Goal: Task Accomplishment & Management: Manage account settings

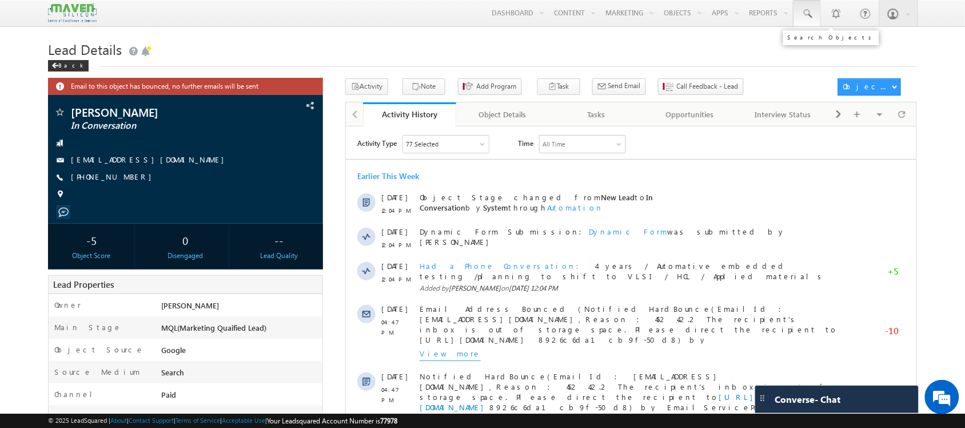
click at [802, 15] on span at bounding box center [807, 13] width 11 height 11
paste input "94417 42135"
click at [821, 69] on div "No results found." at bounding box center [881, 62] width 153 height 15
click at [825, 46] on input "94417 42135" at bounding box center [876, 45] width 155 height 14
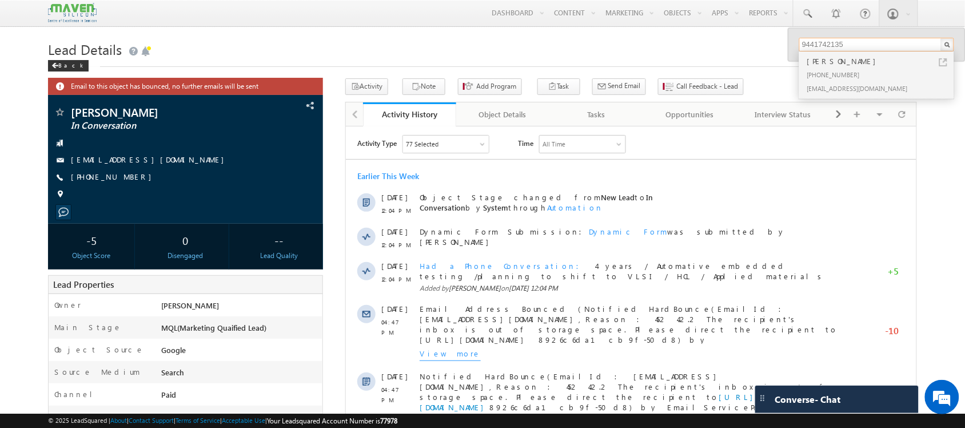
type input "9441742135"
click at [845, 66] on div "Mohammad Khalida" at bounding box center [881, 61] width 153 height 13
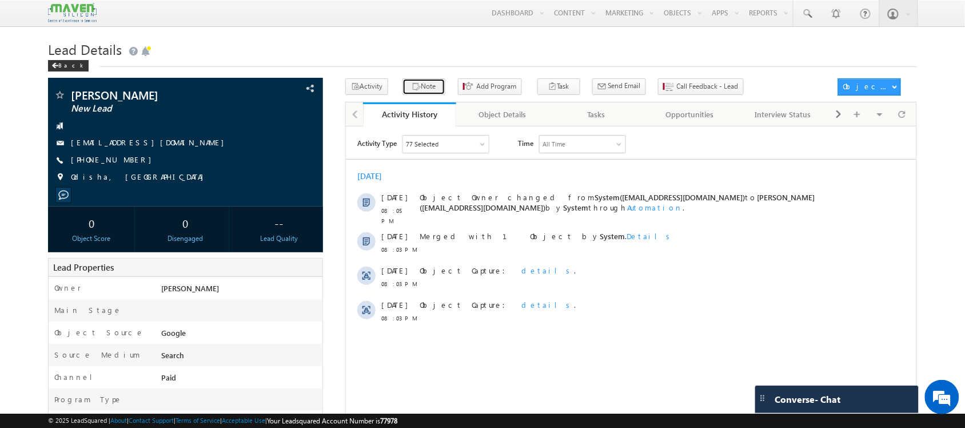
click at [416, 85] on button "Note" at bounding box center [424, 86] width 43 height 17
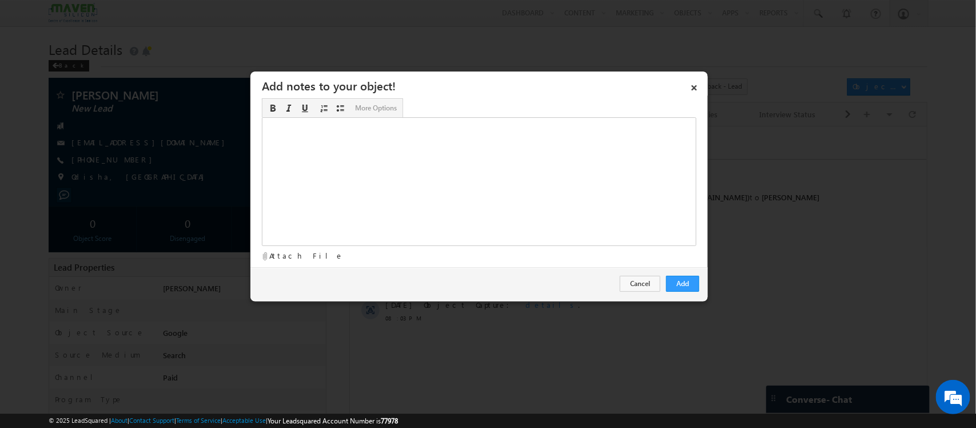
click at [512, 187] on div "Rich Text Editor, Description-inline-editor-div" at bounding box center [479, 181] width 435 height 129
click at [671, 280] on button "Add" at bounding box center [682, 284] width 33 height 16
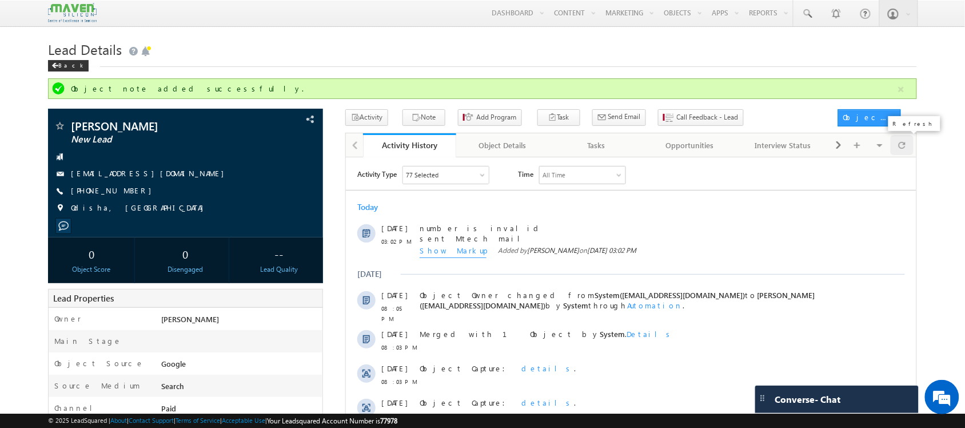
click at [905, 144] on span at bounding box center [902, 145] width 7 height 20
click at [695, 119] on span "Call Feedback - Lead" at bounding box center [708, 117] width 62 height 10
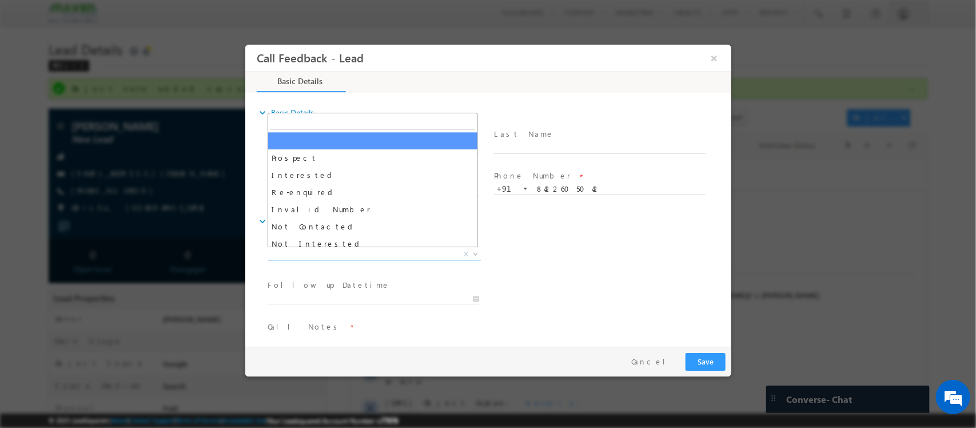
click at [361, 249] on span "X" at bounding box center [373, 254] width 213 height 11
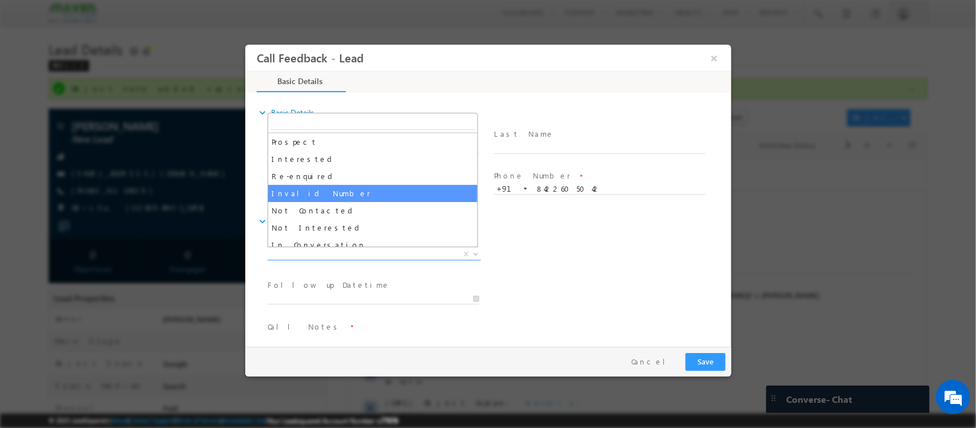
scroll to position [17, 0]
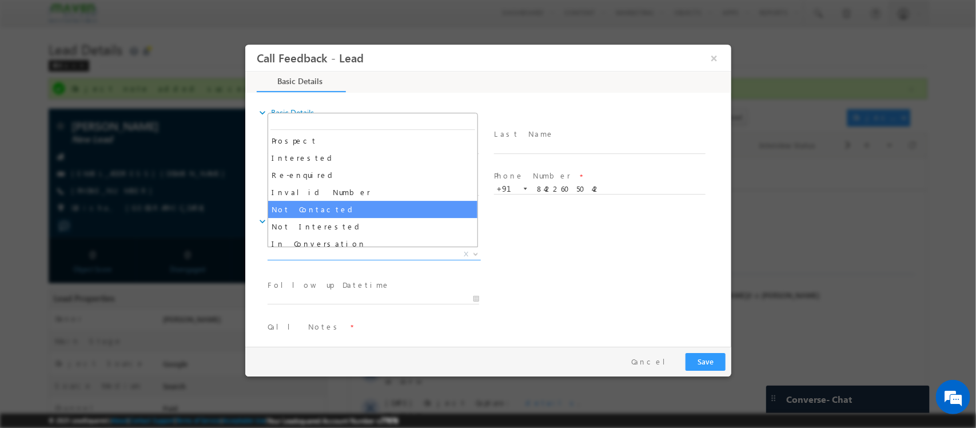
select select "Not Contacted"
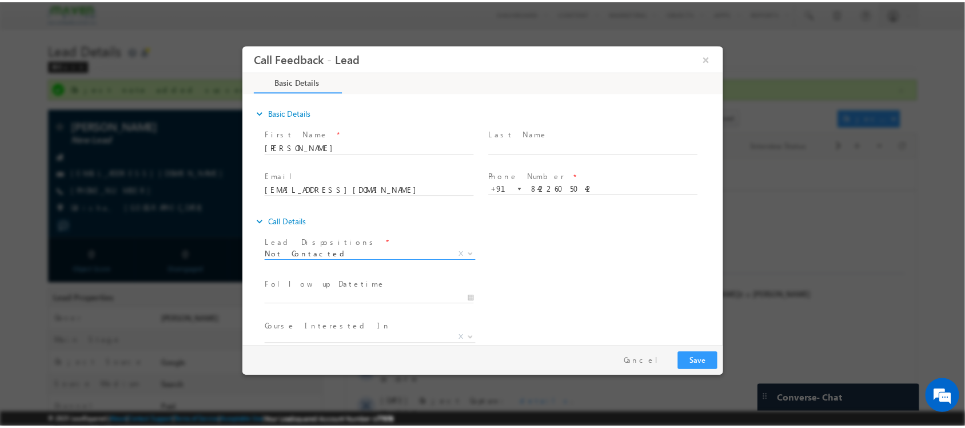
scroll to position [61, 0]
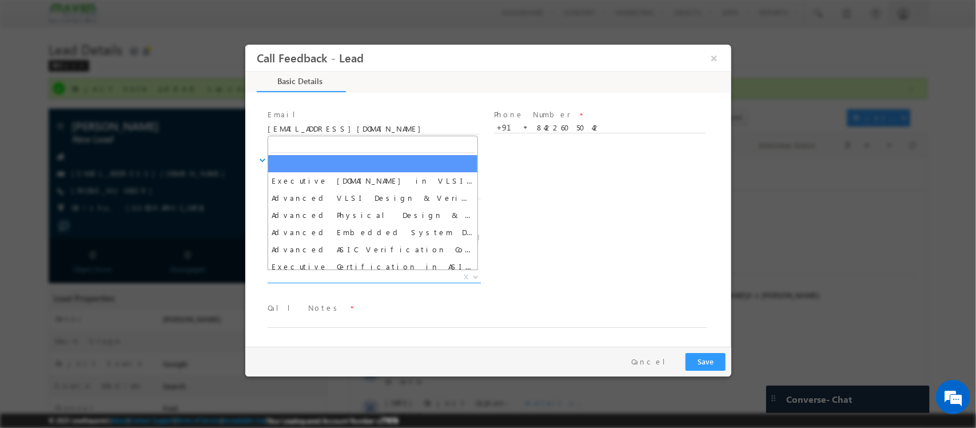
click at [329, 272] on span "X" at bounding box center [373, 277] width 213 height 11
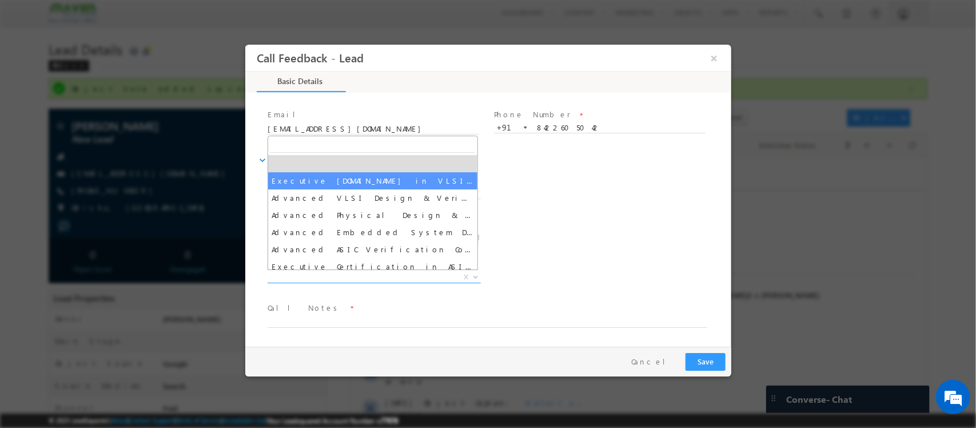
select select "Executive M.Tech in VLSI Design"
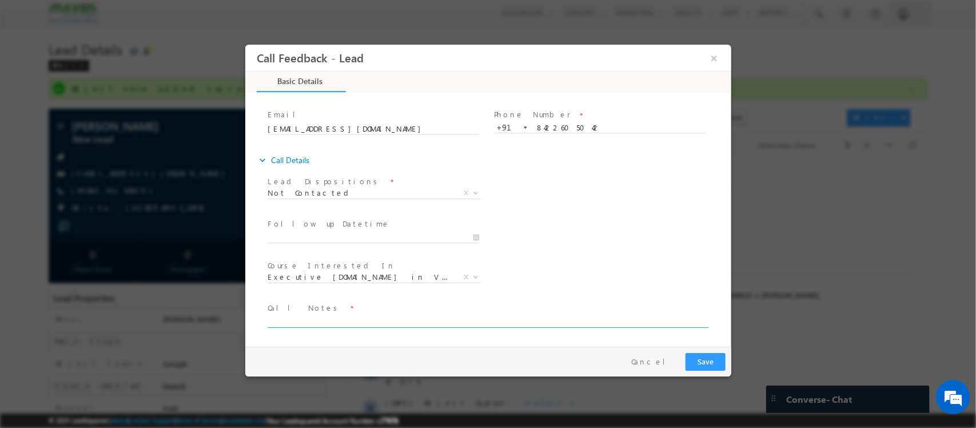
click at [334, 316] on textarea at bounding box center [487, 321] width 440 height 13
type textarea "Invalid number / mail sent"
click at [703, 357] on button "Save" at bounding box center [705, 362] width 40 height 18
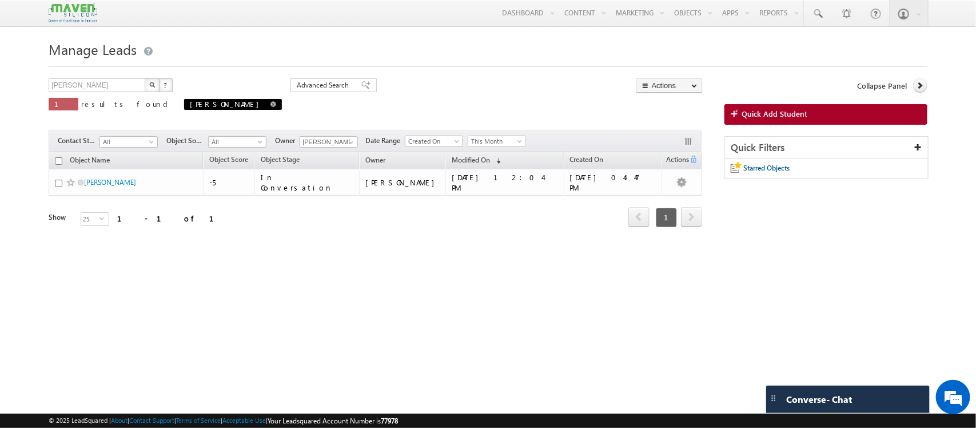
click at [270, 104] on span at bounding box center [273, 104] width 6 height 6
type input "Search Objects"
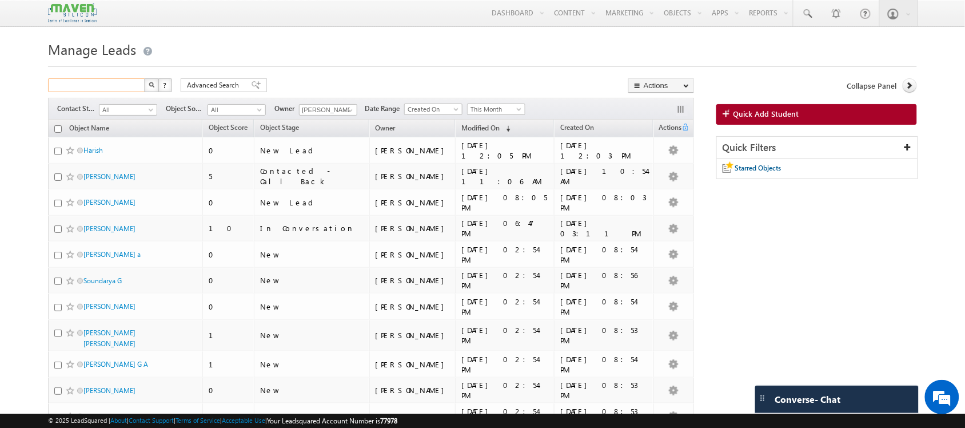
click at [125, 85] on input "text" at bounding box center [97, 85] width 98 height 14
type input "k"
type input "khalida"
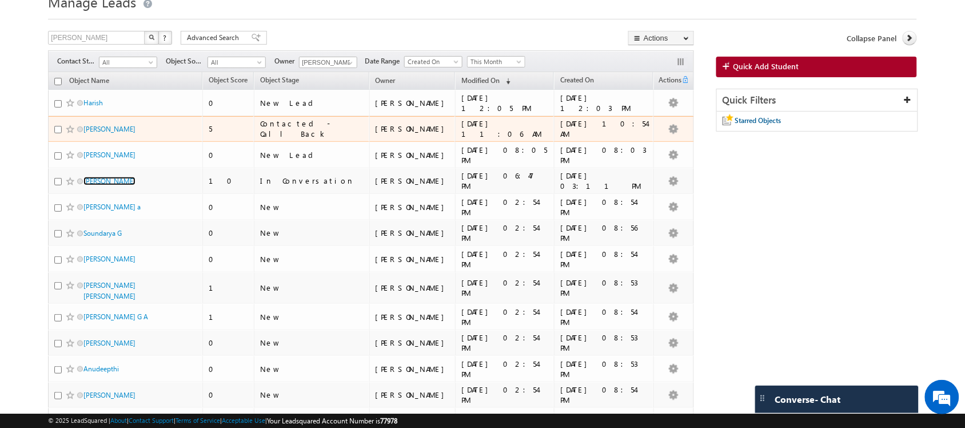
scroll to position [49, 0]
click at [93, 135] on div "Melvin Joel" at bounding box center [125, 130] width 143 height 16
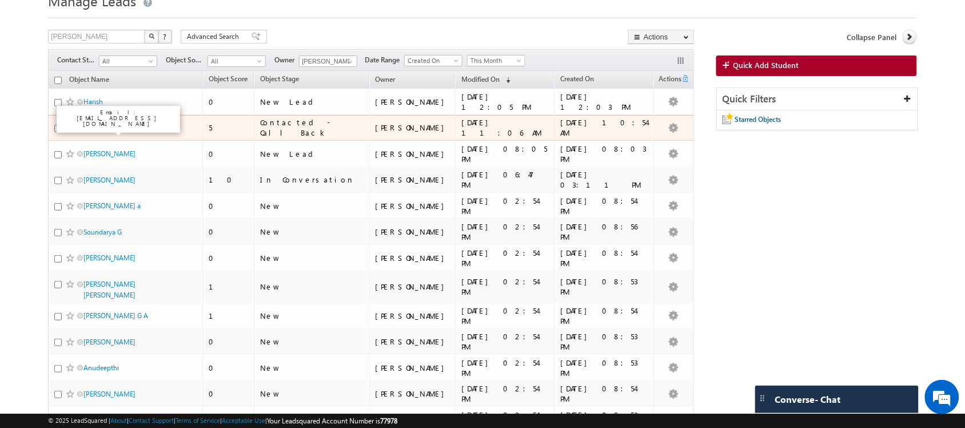
click at [101, 132] on link "[PERSON_NAME]" at bounding box center [109, 128] width 52 height 9
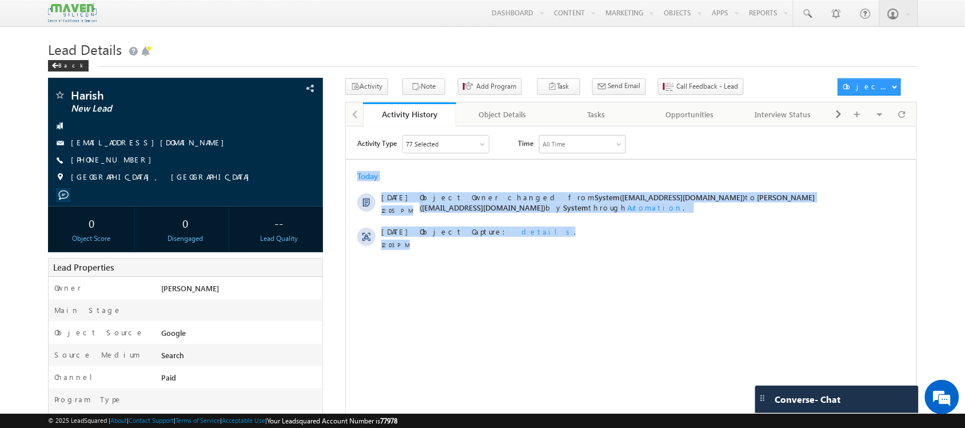
drag, startPoint x: 974, startPoint y: 53, endPoint x: 974, endPoint y: -30, distance: 82.4
click at [916, 126] on html "Activity Type 77 Selected Select All Sales Activities 1 Sales Activity Opportun…" at bounding box center [630, 277] width 571 height 303
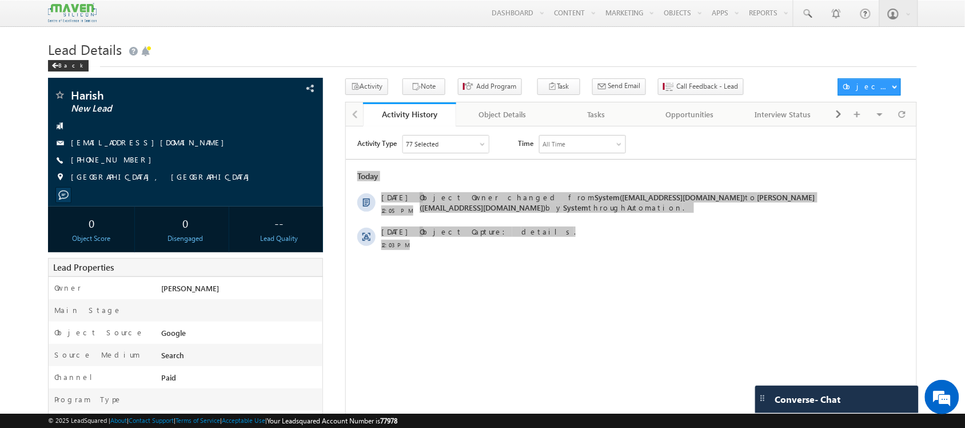
click at [404, 23] on div "Menu Shubham lsq6@ maven -sili con.c om crmma ven" at bounding box center [482, 13] width 869 height 27
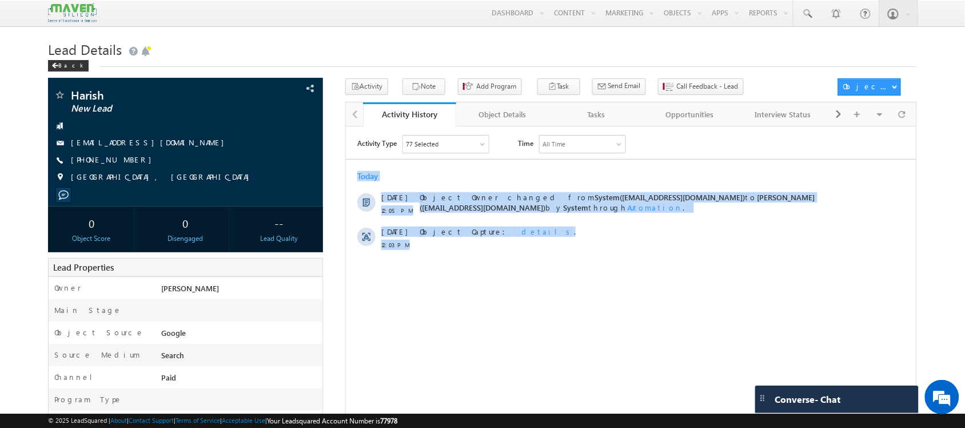
click at [468, 258] on div "Activity Type 77 Selected Select All Sales Activities 1 Sales Activity Opportun…" at bounding box center [630, 277] width 571 height 286
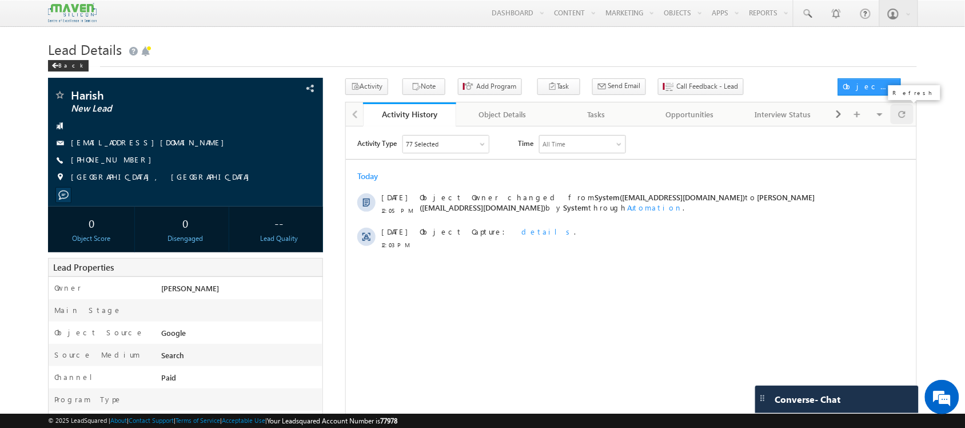
click at [905, 113] on span at bounding box center [902, 114] width 7 height 20
click at [907, 121] on div at bounding box center [902, 114] width 22 height 20
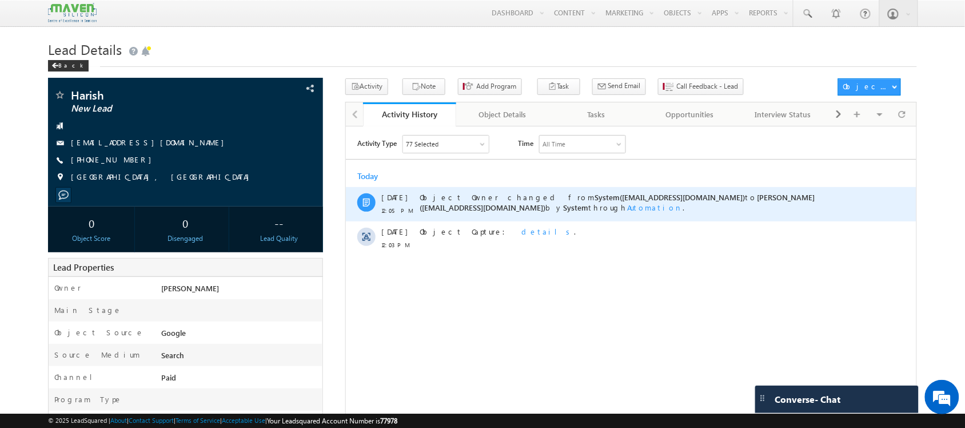
scroll to position [4, 0]
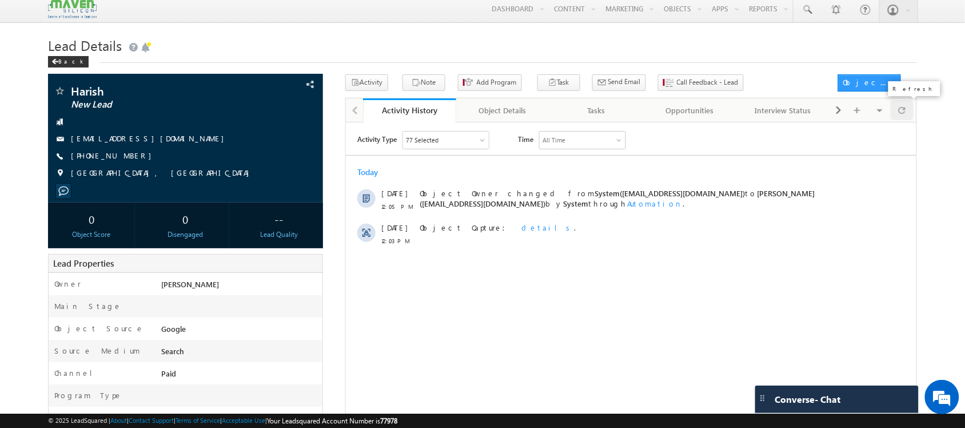
click at [896, 118] on div at bounding box center [902, 110] width 22 height 20
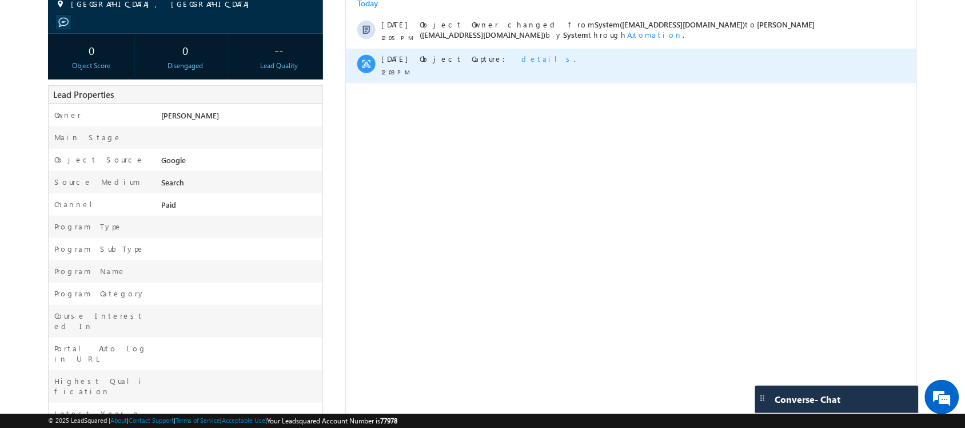
scroll to position [0, 0]
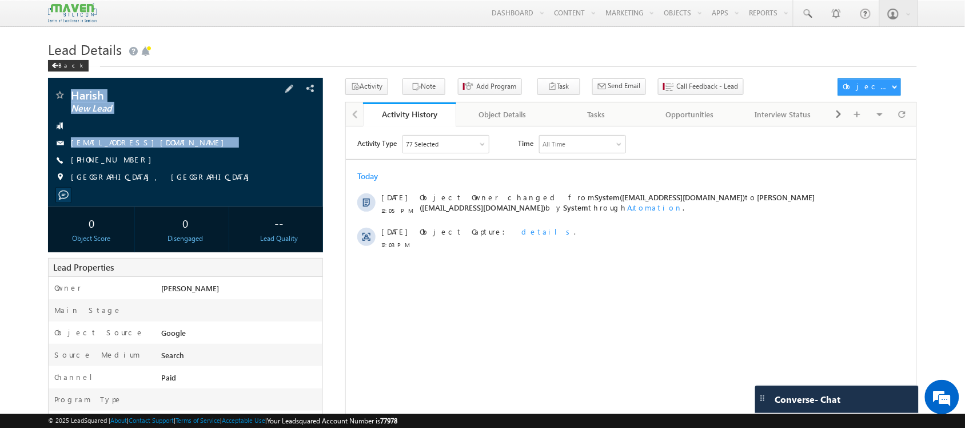
drag, startPoint x: 130, startPoint y: 164, endPoint x: 67, endPoint y: 86, distance: 100.5
click at [67, 86] on div "Harish New Lead herekari009@gmail.com" at bounding box center [185, 142] width 275 height 129
click at [141, 103] on div "Harish New Lead herekari009@gmail.com +91-9052871623" at bounding box center [185, 139] width 263 height 100
drag, startPoint x: 70, startPoint y: 90, endPoint x: 138, endPoint y: 173, distance: 106.9
click at [138, 173] on div "Harish New Lead herekari009@gmail.com +91-9052871623" at bounding box center [185, 139] width 263 height 100
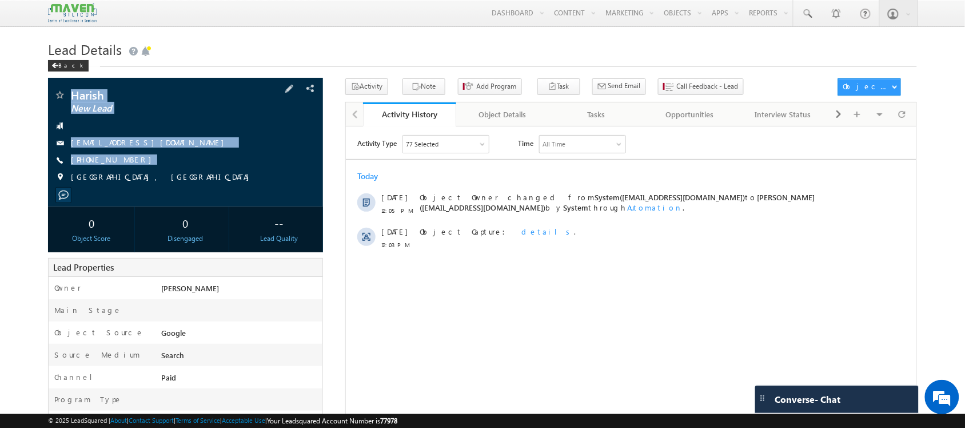
copy div "Harish New Lead herekari009@gmail.com +91-9052871623"
click at [413, 85] on icon "button" at bounding box center [416, 87] width 9 height 11
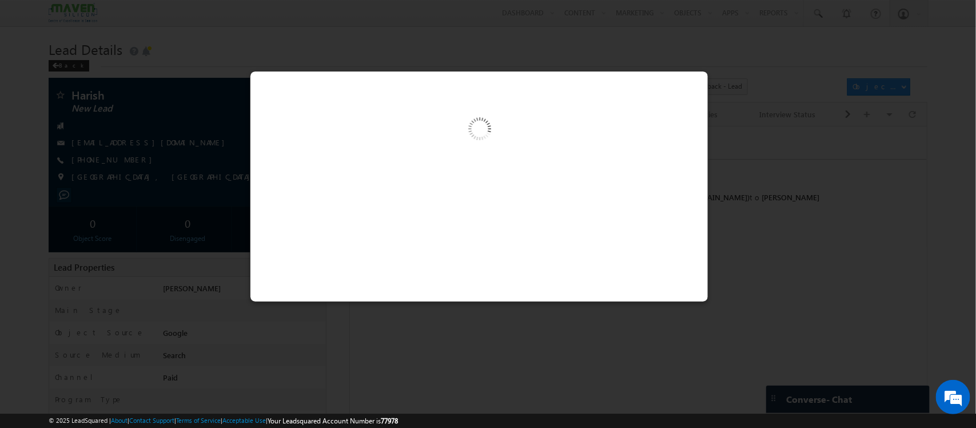
click at [561, 156] on div at bounding box center [479, 131] width 458 height 121
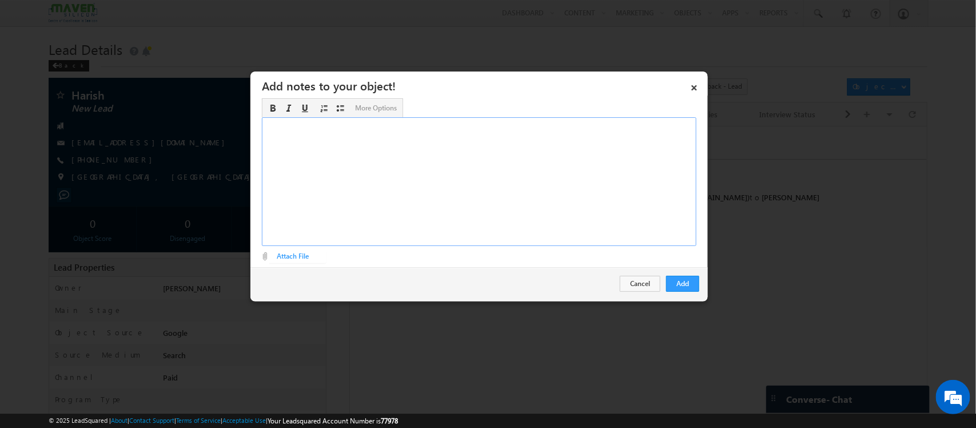
click at [435, 204] on div "Rich Text Editor, Description-inline-editor-div" at bounding box center [479, 181] width 435 height 129
click at [707, 289] on div "Add Cancel" at bounding box center [479, 283] width 458 height 33
click at [690, 285] on button "Add" at bounding box center [682, 284] width 33 height 16
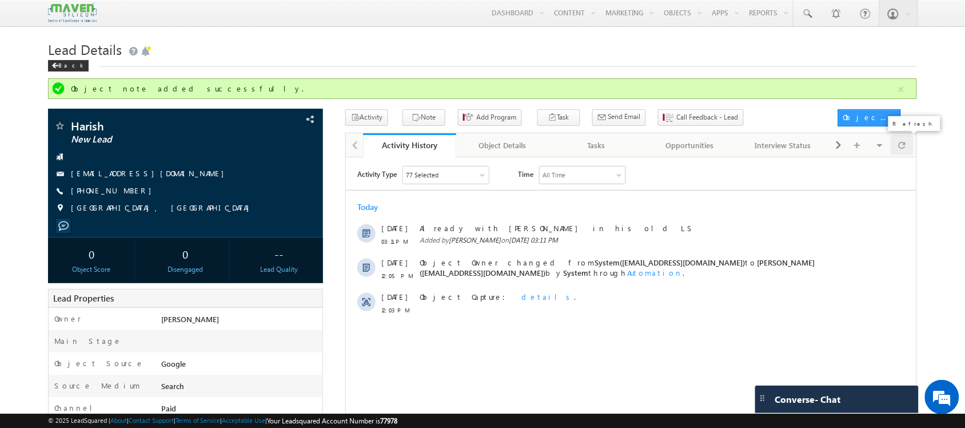
click at [910, 153] on div at bounding box center [902, 145] width 22 height 20
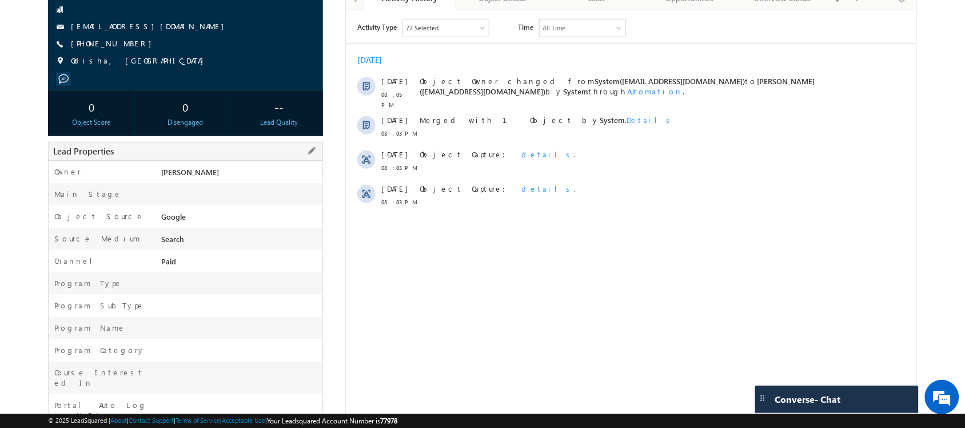
scroll to position [107, 0]
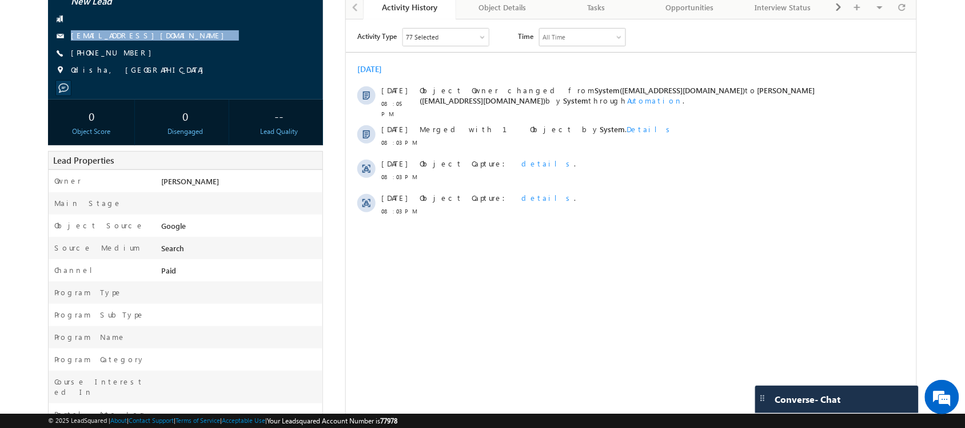
drag, startPoint x: 174, startPoint y: 34, endPoint x: 176, endPoint y: 45, distance: 10.4
click at [176, 45] on div "[PERSON_NAME] New Lead [EMAIL_ADDRESS][DOMAIN_NAME] [PHONE_NUMBER]" at bounding box center [185, 32] width 263 height 100
copy div "[EMAIL_ADDRESS][DOMAIN_NAME]"
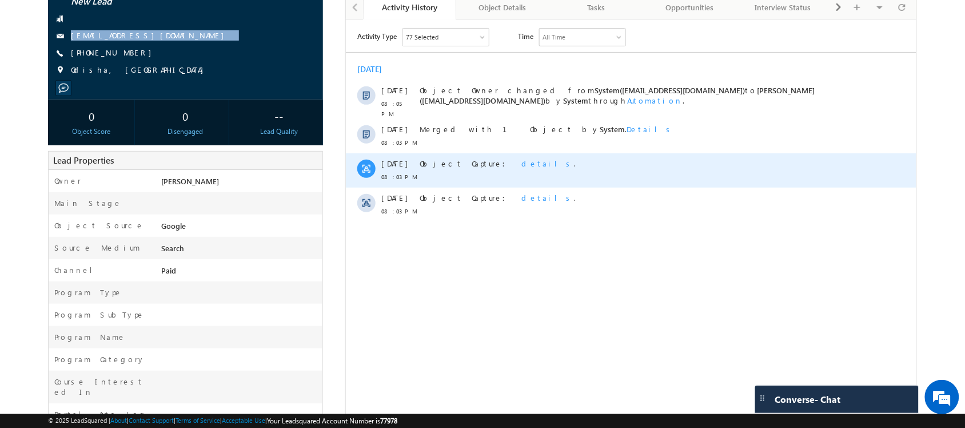
scroll to position [0, 0]
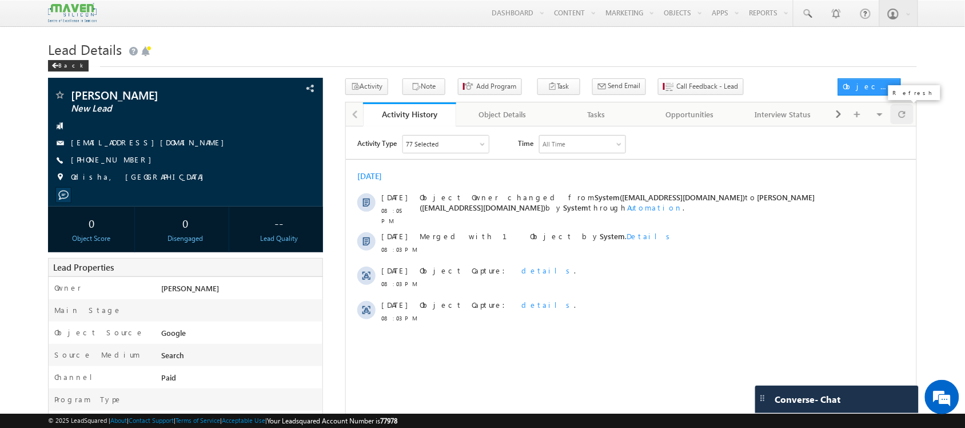
click at [905, 116] on span at bounding box center [902, 114] width 7 height 20
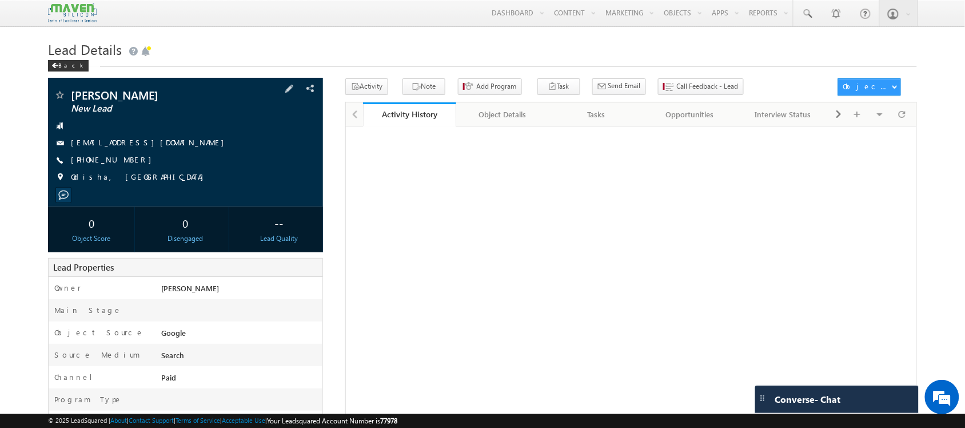
click at [116, 160] on span "[PHONE_NUMBER]" at bounding box center [114, 159] width 86 height 11
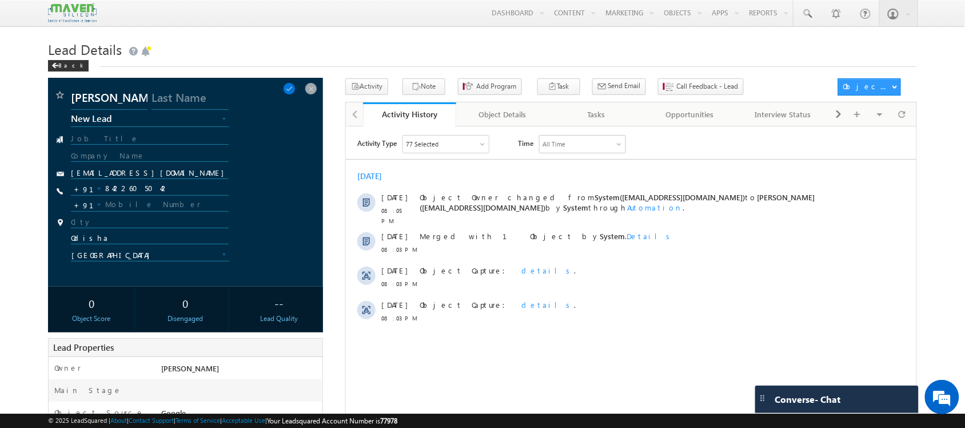
copy span "8422605042"
click at [136, 189] on input "8422605042" at bounding box center [149, 189] width 157 height 14
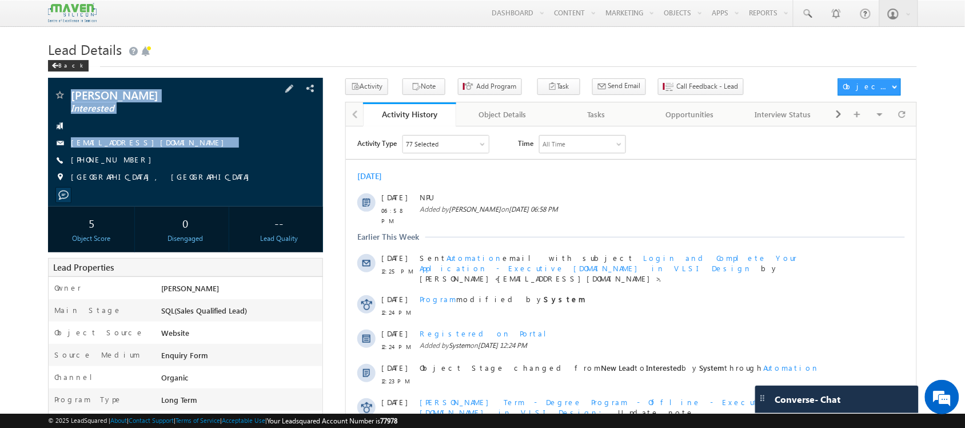
drag, startPoint x: 130, startPoint y: 164, endPoint x: 75, endPoint y: 97, distance: 86.5
click at [75, 97] on div "[PERSON_NAME] Interested [EMAIL_ADDRESS][DOMAIN_NAME] [PHONE_NUMBER]" at bounding box center [185, 139] width 263 height 100
click at [124, 152] on div "[PERSON_NAME] Interested [EMAIL_ADDRESS][DOMAIN_NAME] [PHONE_NUMBER]" at bounding box center [185, 139] width 263 height 100
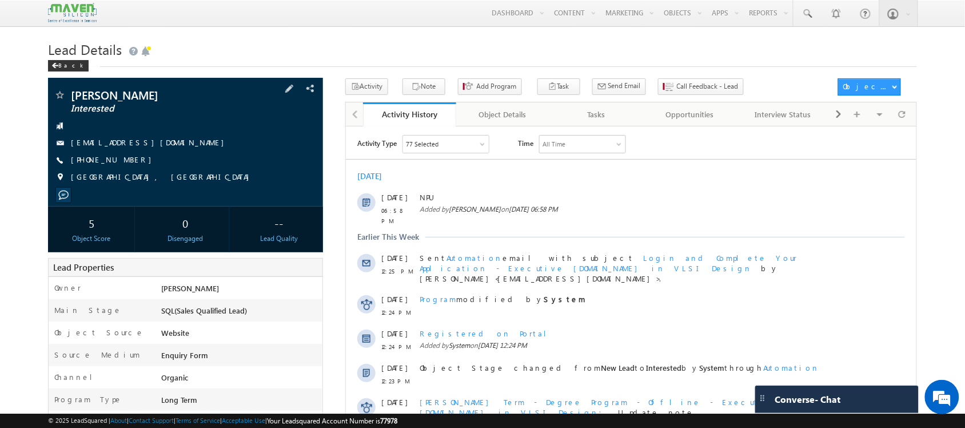
drag, startPoint x: 129, startPoint y: 163, endPoint x: 76, endPoint y: 119, distance: 68.6
click at [81, 152] on div "Mohammad Khalida Interested khalidamohammad786@gmail.com +91-9441742135" at bounding box center [185, 139] width 263 height 100
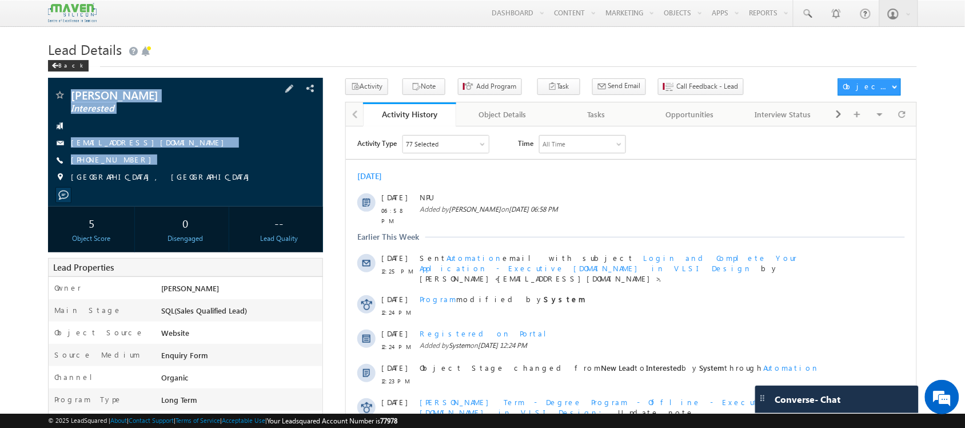
drag, startPoint x: 70, startPoint y: 92, endPoint x: 134, endPoint y: 175, distance: 105.1
click at [134, 175] on div "Mohammad Khalida Interested khalidamohammad786@gmail.com +91-9441742135" at bounding box center [185, 139] width 263 height 100
copy div "Mohammad Khalida Interested khalidamohammad786@gmail.com +91-9441742135"
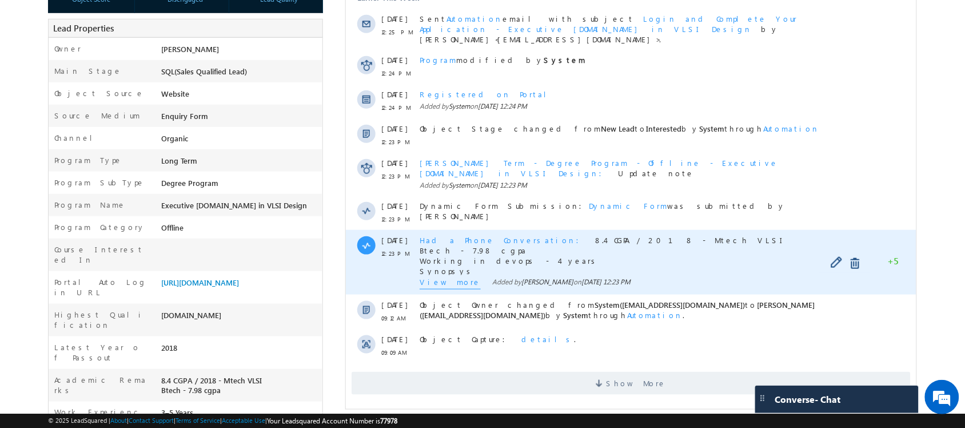
scroll to position [240, 0]
click at [451, 276] on span "View more" at bounding box center [449, 282] width 61 height 13
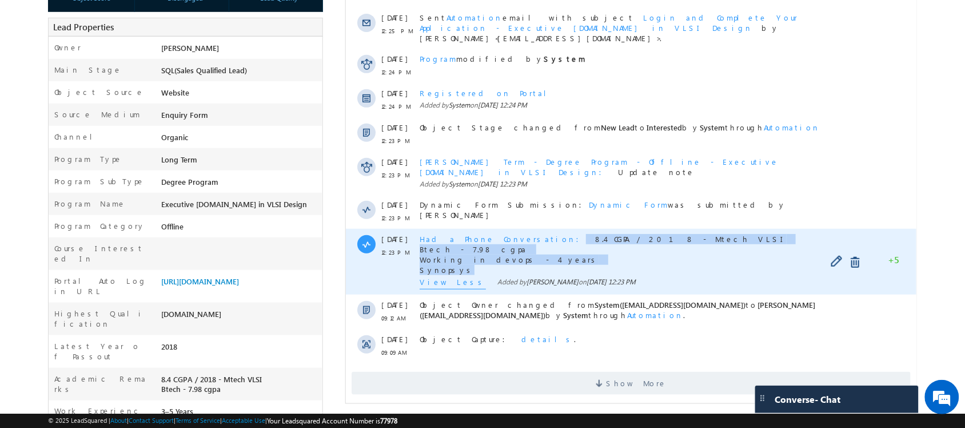
drag, startPoint x: 458, startPoint y: 251, endPoint x: 508, endPoint y: 220, distance: 58.9
click at [508, 234] on div "Had a Phone Conversation 8.4 CGPA / 2018 - Mtech VLSI Btech - 7.98 cgpa Working…" at bounding box center [629, 254] width 420 height 41
copy div "8.4 CGPA / 2018 - Mtech VLSI Btech - 7.98 cgpa Working in devops - 4 years Syno…"
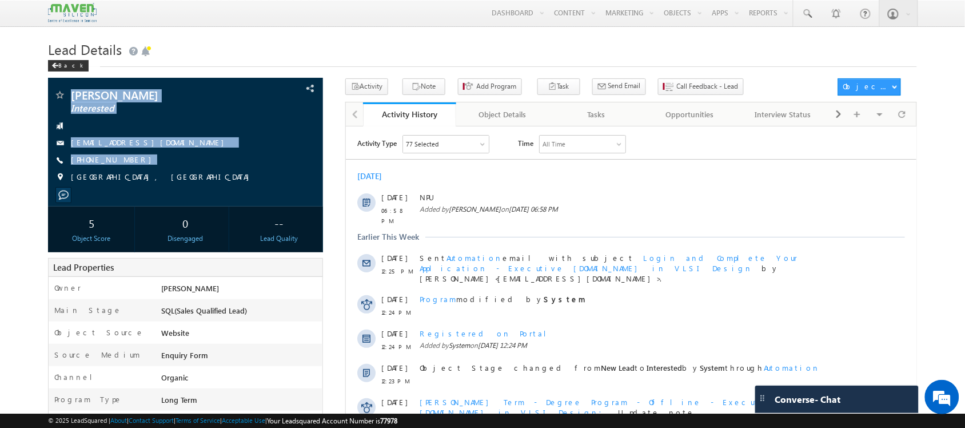
click at [395, 50] on h1 "Lead Details" at bounding box center [482, 48] width 869 height 22
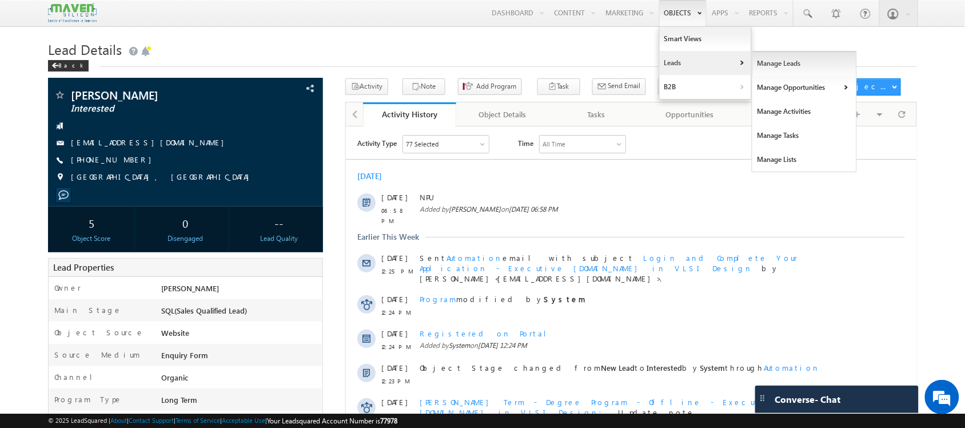
click at [753, 61] on link "Manage Leads" at bounding box center [805, 63] width 105 height 24
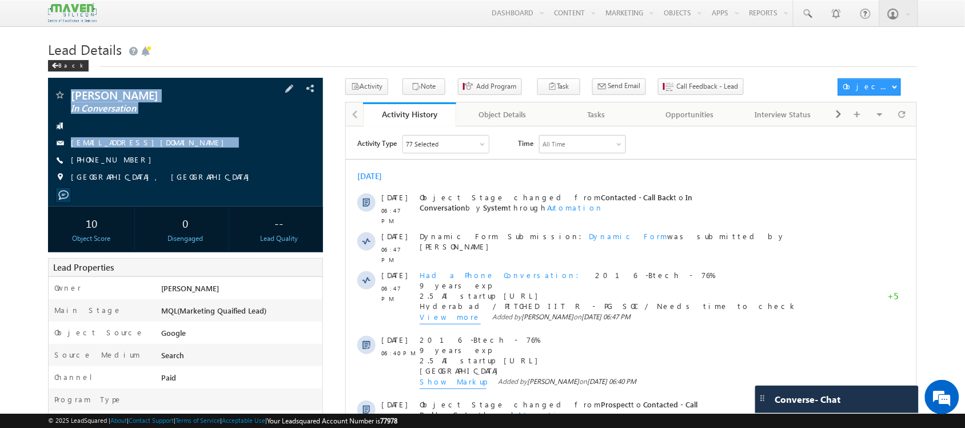
drag, startPoint x: 141, startPoint y: 162, endPoint x: 85, endPoint y: 86, distance: 94.0
click at [85, 86] on div "Anil Kumat In Conversation aniljonnalagaddakumar@gmail.com" at bounding box center [185, 142] width 275 height 129
click at [166, 165] on div "+91-8374240286" at bounding box center [185, 159] width 263 height 11
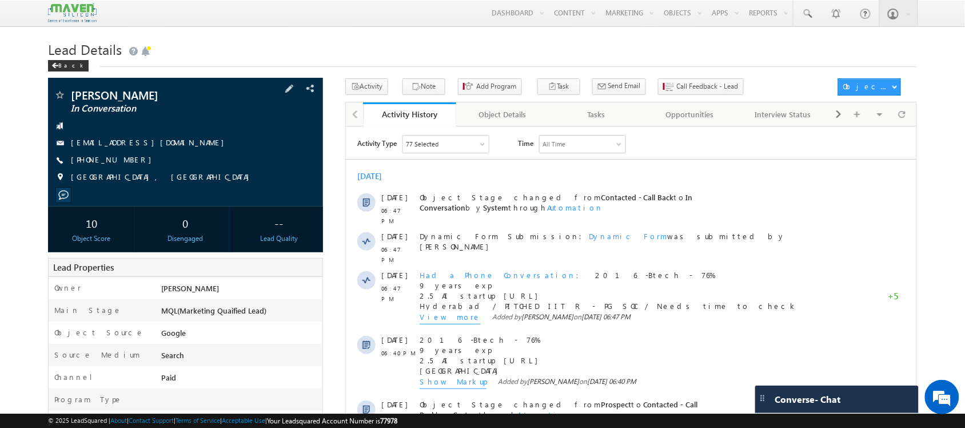
drag, startPoint x: 137, startPoint y: 164, endPoint x: 106, endPoint y: 149, distance: 35.0
click at [106, 149] on div "Anil Kumat In Conversation aniljonnalagaddakumar@gmail.com +91-8374240286" at bounding box center [185, 139] width 263 height 100
click at [69, 82] on div "Anil Kumat In Conversation aniljonnalagaddakumar@gmail.com" at bounding box center [185, 142] width 275 height 129
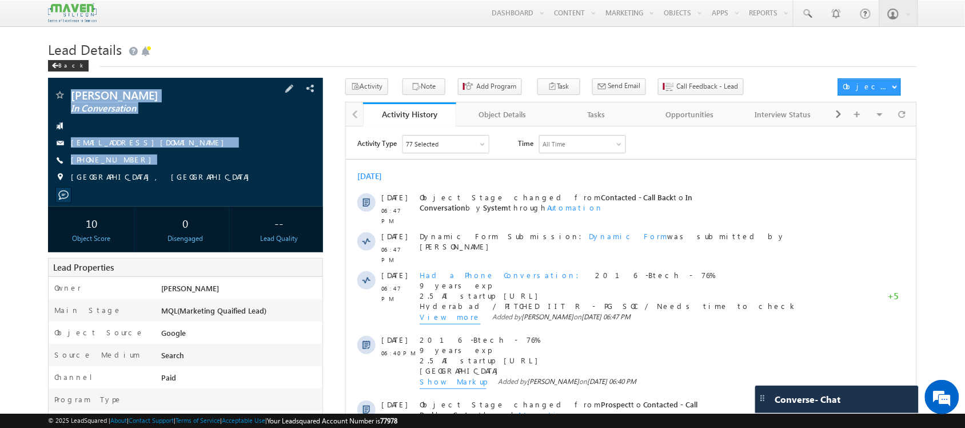
drag, startPoint x: 69, startPoint y: 82, endPoint x: 135, endPoint y: 168, distance: 108.4
click at [135, 168] on div "Anil Kumat In Conversation aniljonnalagaddakumar@gmail.com" at bounding box center [185, 142] width 275 height 129
copy div "Anil Kumat In Conversation aniljonnalagaddakumar@gmail.com +91-8374240286"
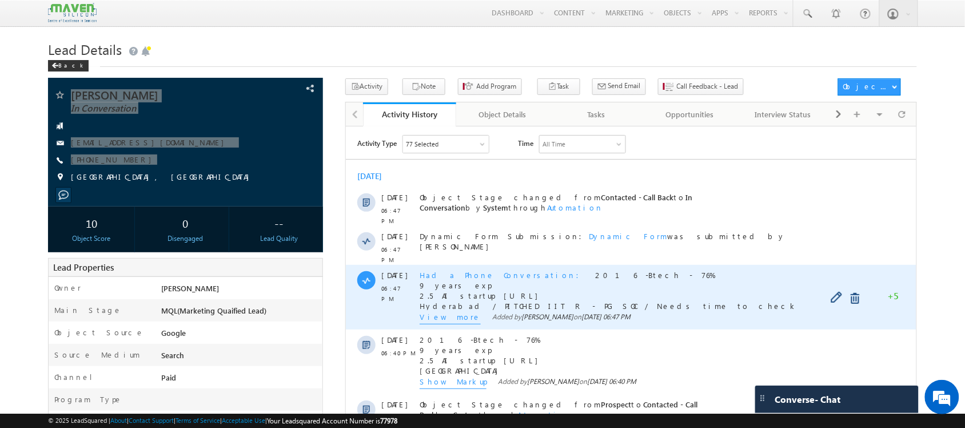
click at [437, 311] on span "View more" at bounding box center [449, 317] width 61 height 13
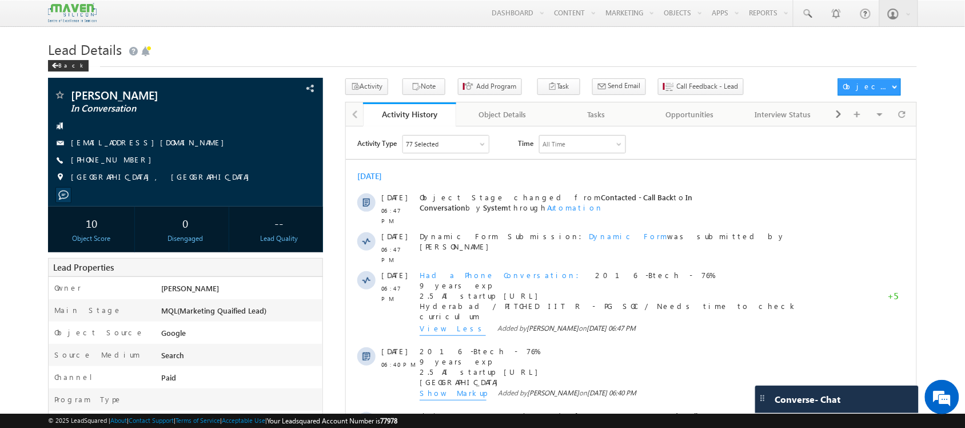
click at [361, 30] on body "Menu Shubham lsq6@ maven -sili con.c om" at bounding box center [482, 395] width 965 height 791
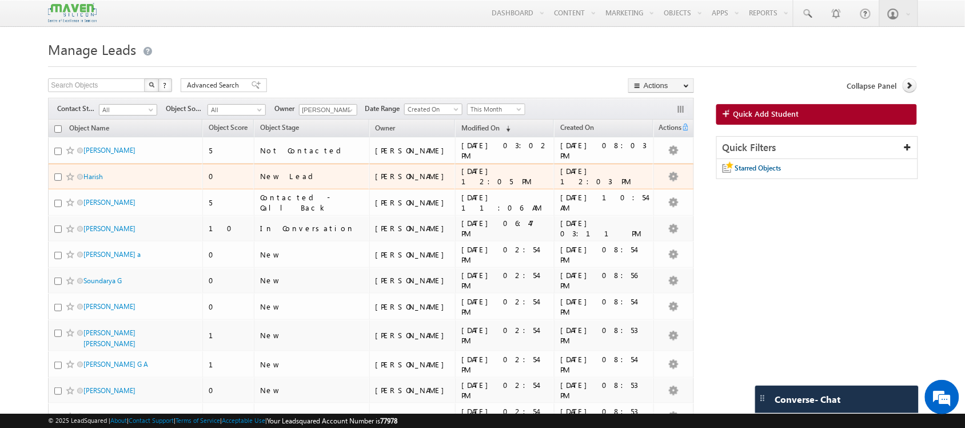
drag, startPoint x: 93, startPoint y: 178, endPoint x: 69, endPoint y: 176, distance: 24.2
click at [69, 176] on span at bounding box center [70, 176] width 9 height 9
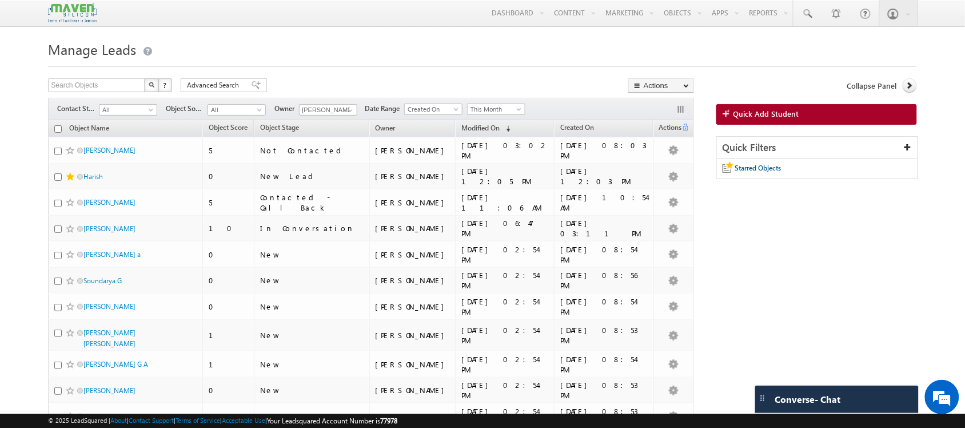
click at [346, 58] on h1 "Manage Leads" at bounding box center [482, 48] width 869 height 22
click at [247, 109] on span "All" at bounding box center [235, 110] width 54 height 10
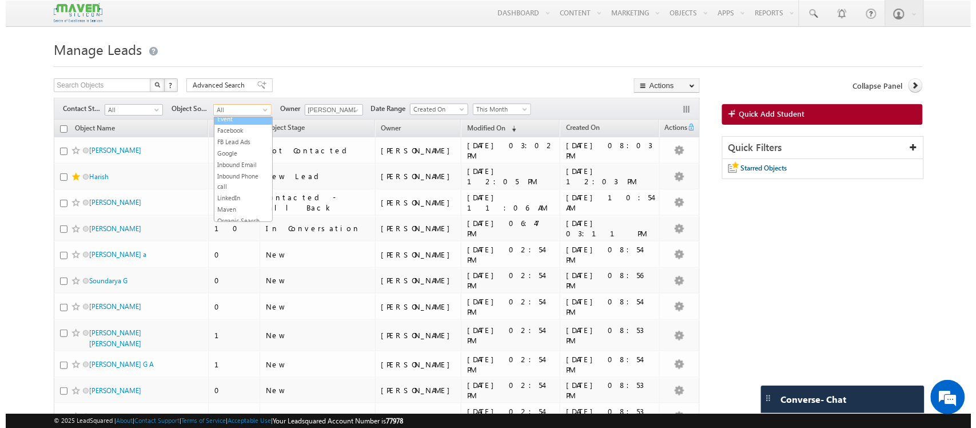
scroll to position [153, 0]
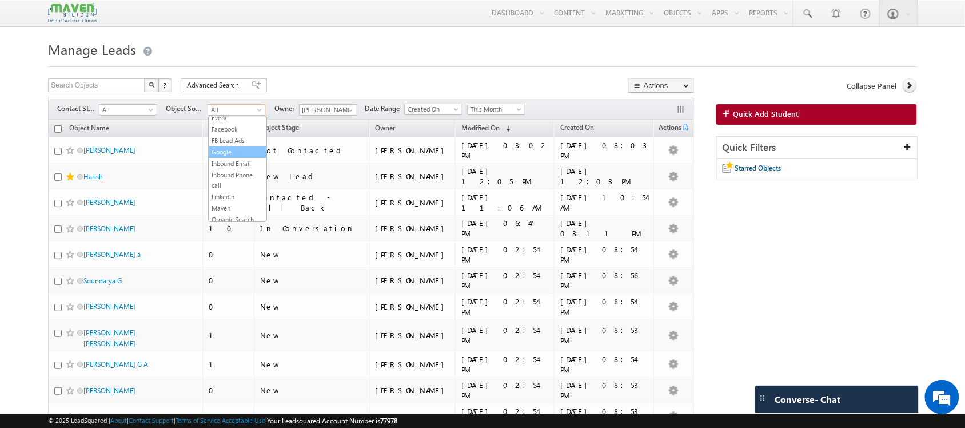
click at [220, 157] on link "Google" at bounding box center [238, 152] width 58 height 10
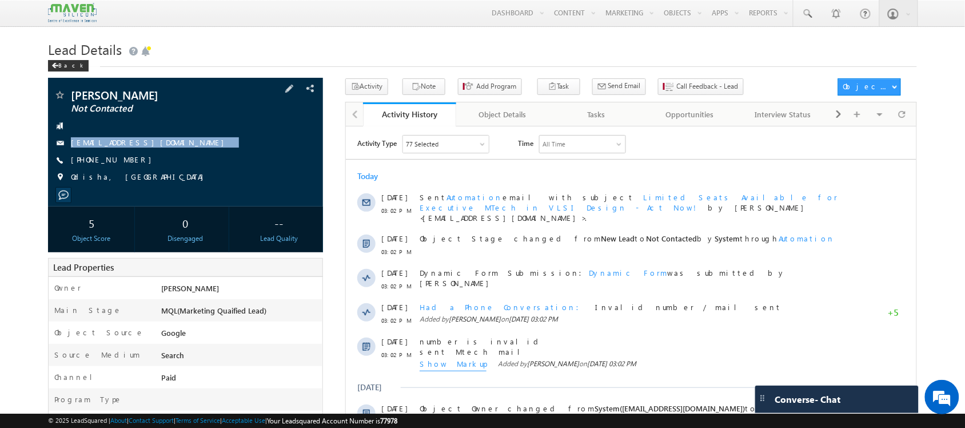
drag, startPoint x: 138, startPoint y: 165, endPoint x: 64, endPoint y: 143, distance: 77.5
click at [64, 143] on div "[PERSON_NAME] Not Contacted [EMAIL_ADDRESS][DOMAIN_NAME] [PHONE_NUMBER] [GEOGRA…" at bounding box center [185, 139] width 263 height 100
copy div "[EMAIL_ADDRESS][DOMAIN_NAME]"
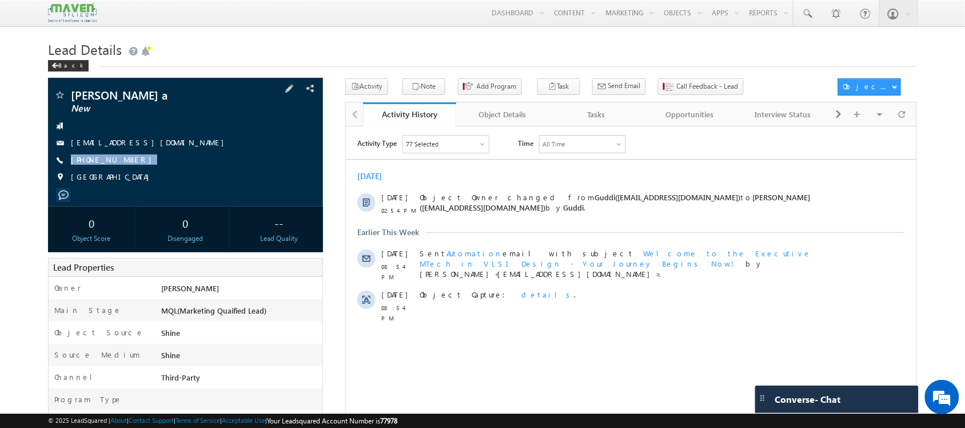
drag, startPoint x: 144, startPoint y: 161, endPoint x: 143, endPoint y: 170, distance: 9.7
click at [143, 170] on div "[PERSON_NAME] a New [EMAIL_ADDRESS][DOMAIN_NAME] [PHONE_NUMBER] [GEOGRAPHIC_DAT…" at bounding box center [185, 139] width 263 height 100
copy div "[PHONE_NUMBER]"
click at [677, 84] on span "Call Feedback - Lead" at bounding box center [708, 86] width 62 height 10
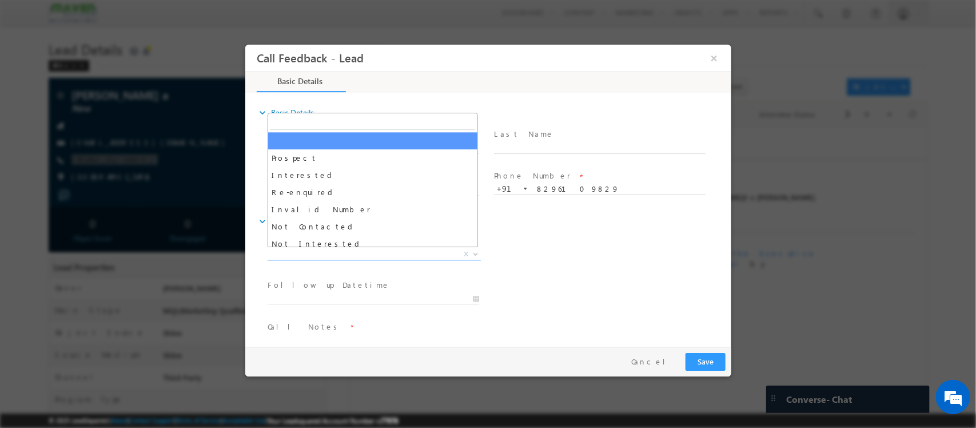
click at [391, 252] on span "X" at bounding box center [373, 254] width 213 height 11
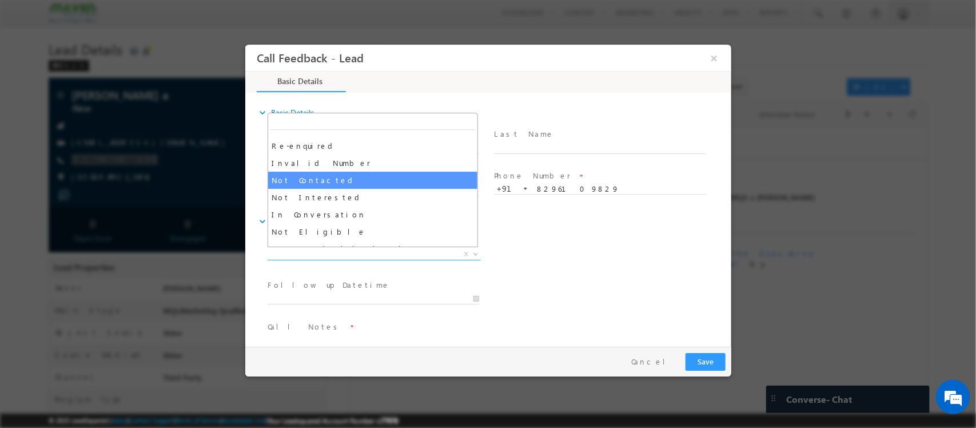
scroll to position [71, 0]
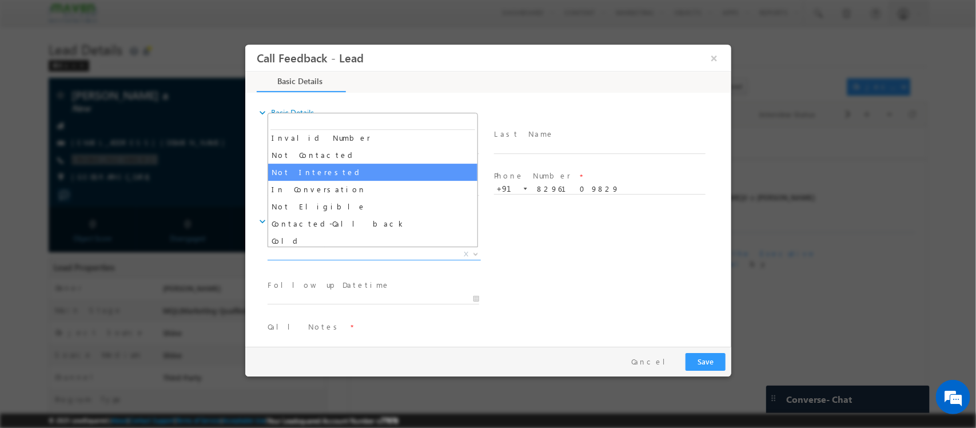
select select "Not Interested"
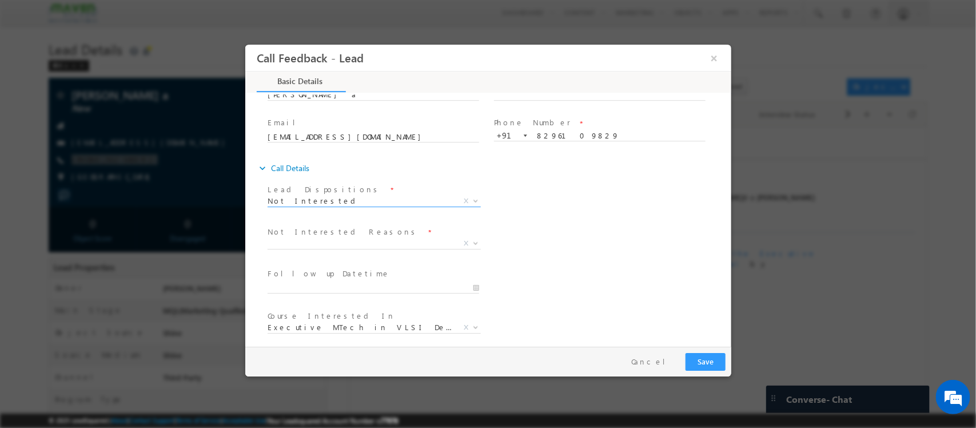
scroll to position [104, 0]
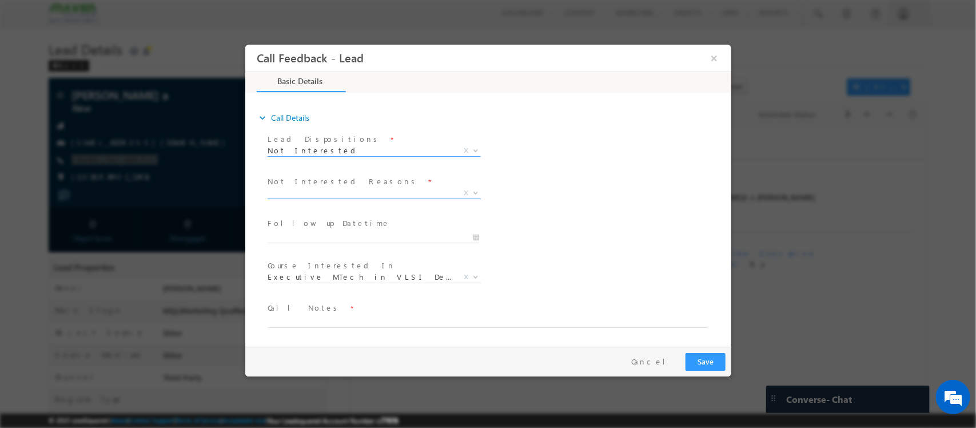
click at [381, 196] on span "X" at bounding box center [373, 193] width 213 height 11
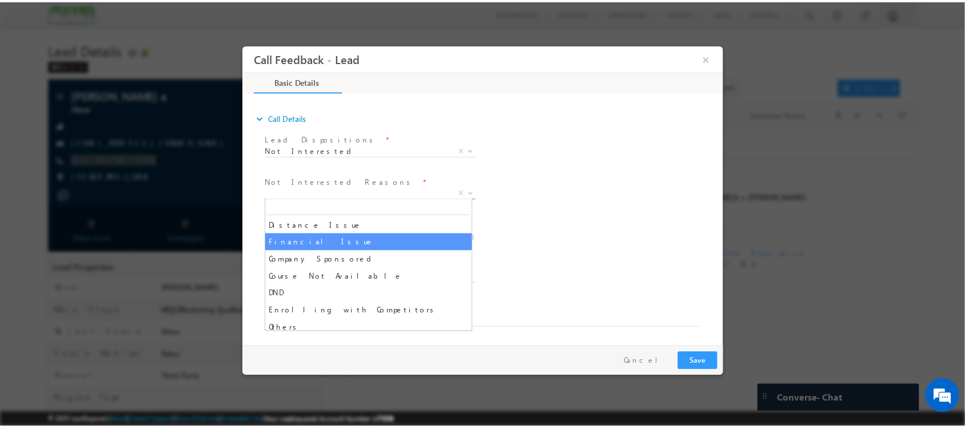
scroll to position [23, 0]
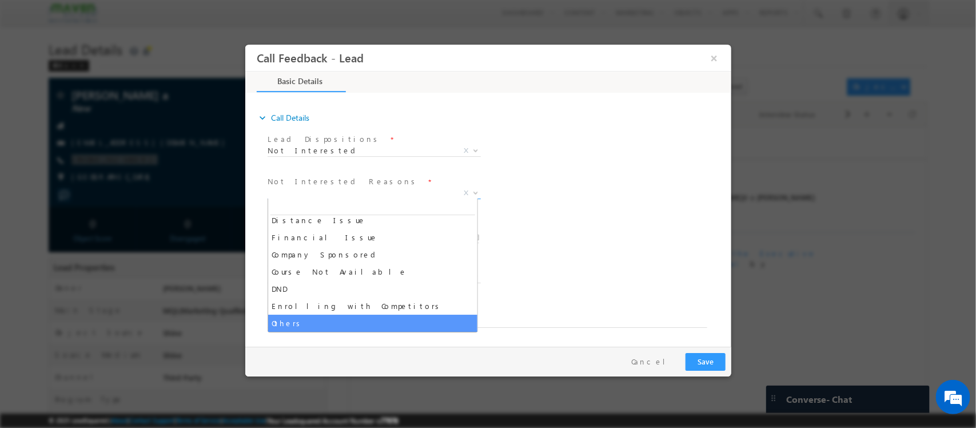
select select "Others"
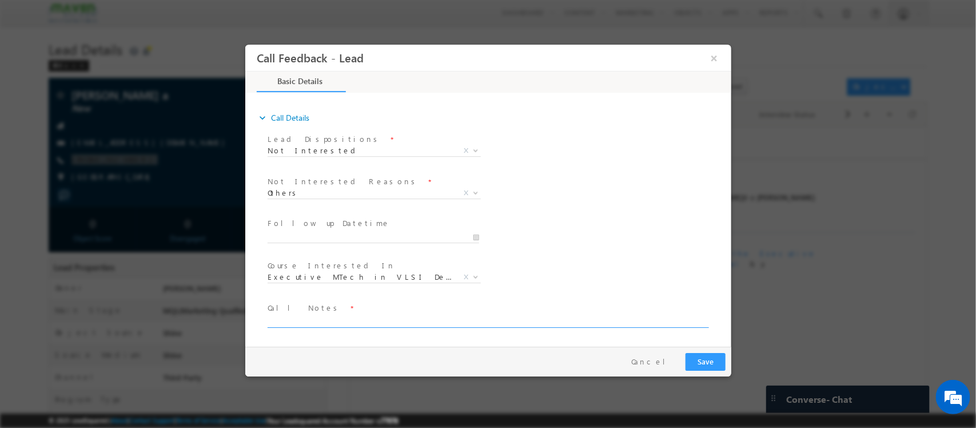
click at [399, 321] on textarea at bounding box center [487, 321] width 440 height 13
type textarea "works in IT / No requirements"
click at [718, 361] on button "Save" at bounding box center [705, 362] width 40 height 18
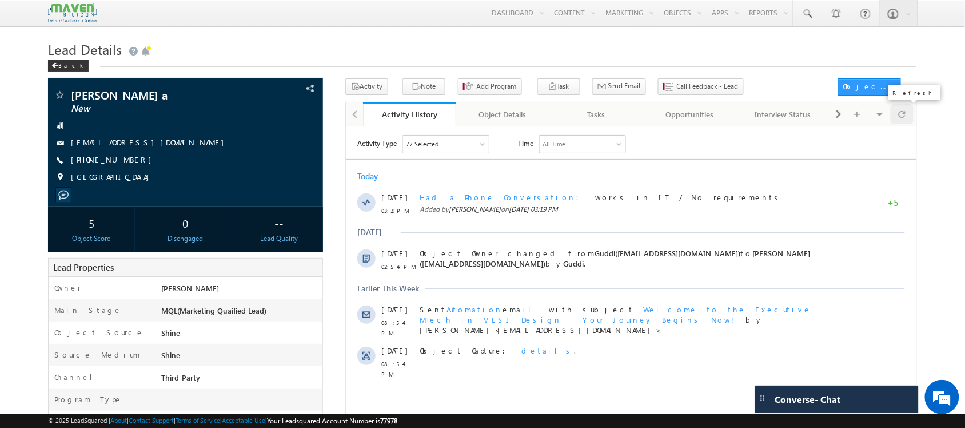
click at [911, 117] on div at bounding box center [902, 114] width 22 height 20
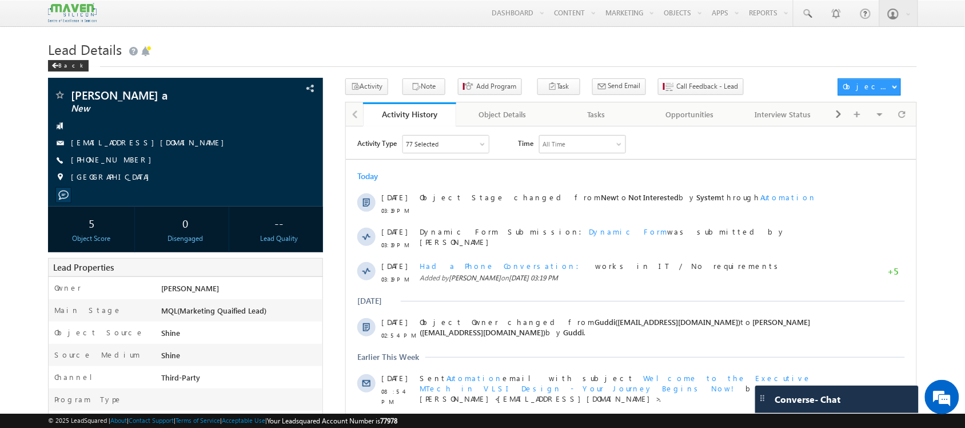
scroll to position [0, 0]
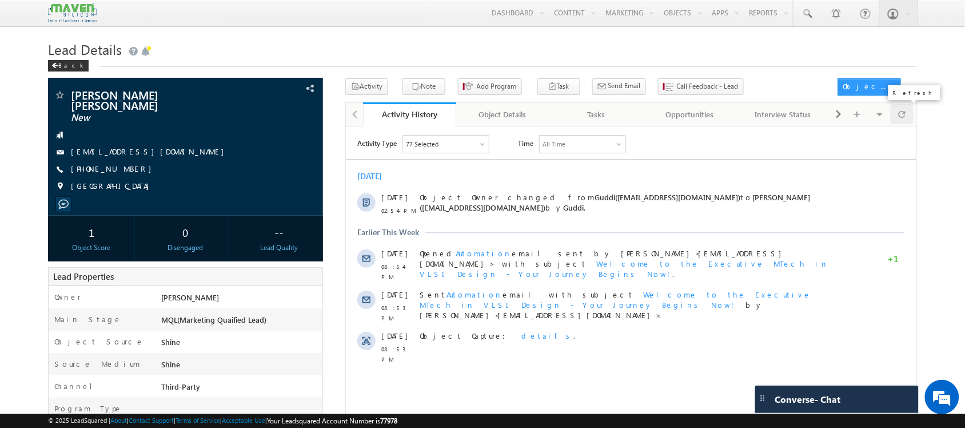
click at [904, 120] on span at bounding box center [902, 114] width 7 height 20
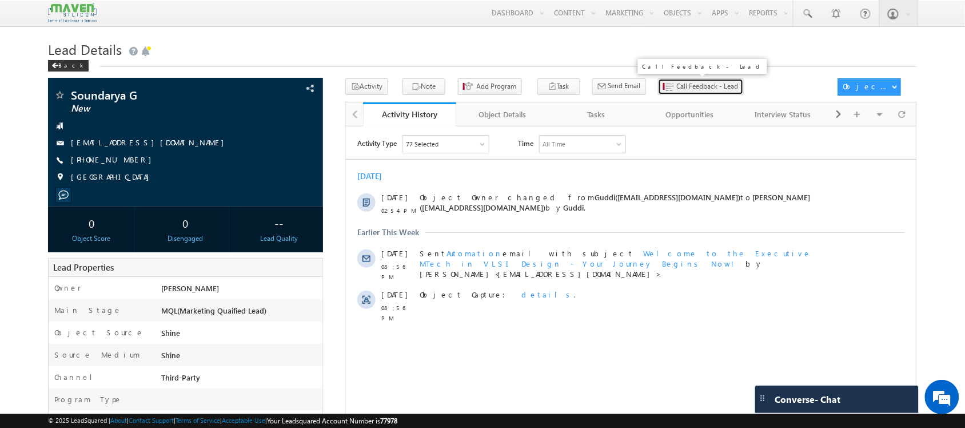
click at [664, 94] on button "Call Feedback - Lead" at bounding box center [701, 86] width 86 height 17
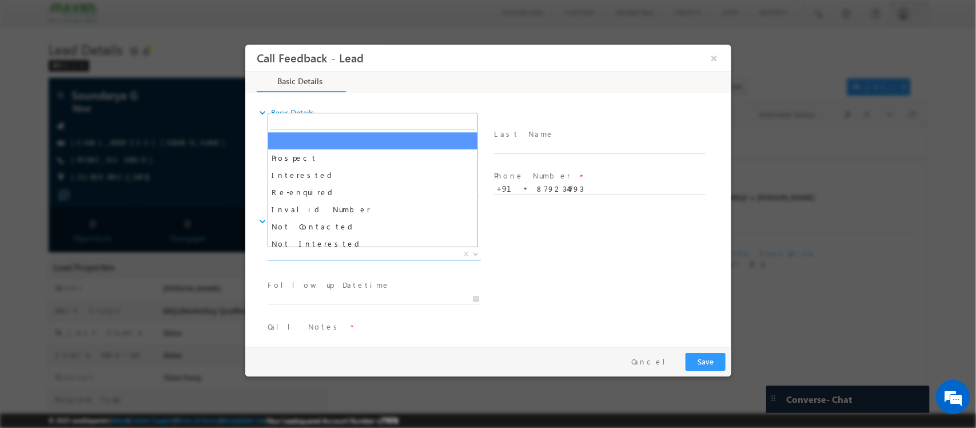
click at [348, 257] on span "X" at bounding box center [373, 254] width 213 height 11
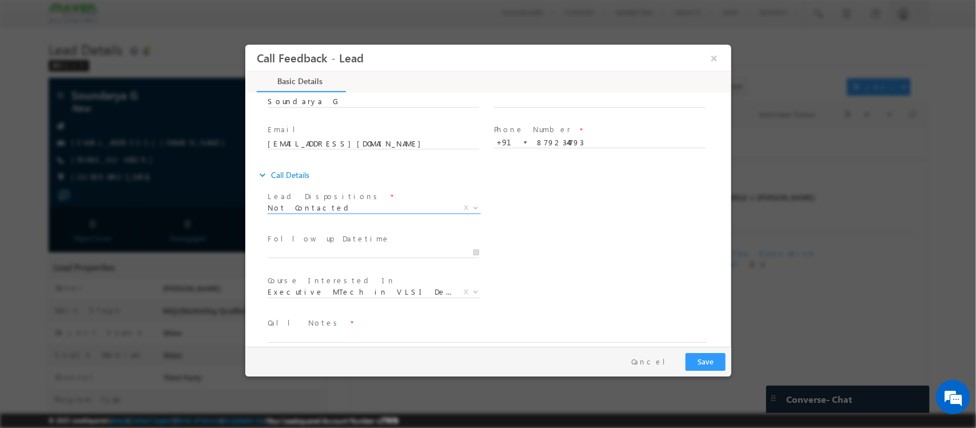
scroll to position [61, 0]
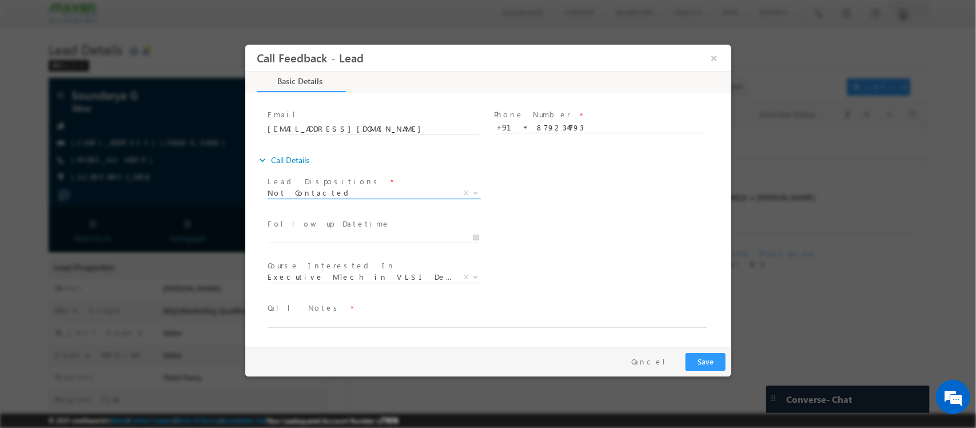
click at [351, 195] on span "Not Contacted" at bounding box center [360, 193] width 186 height 10
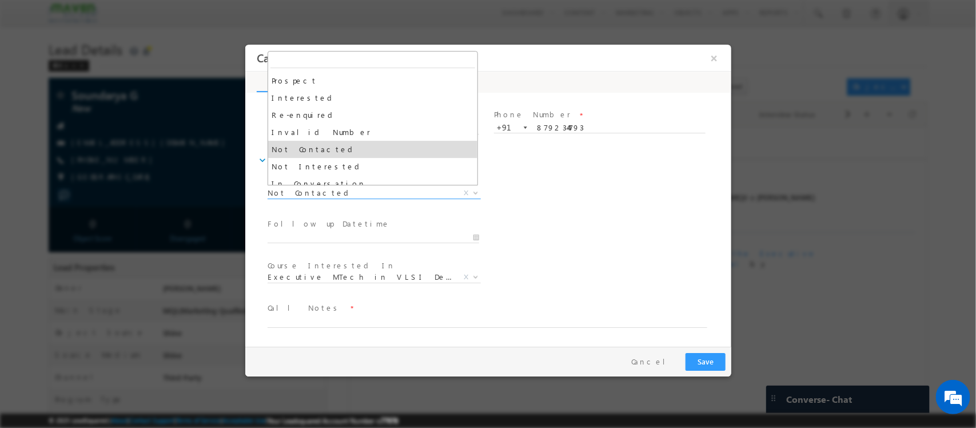
scroll to position [9, 0]
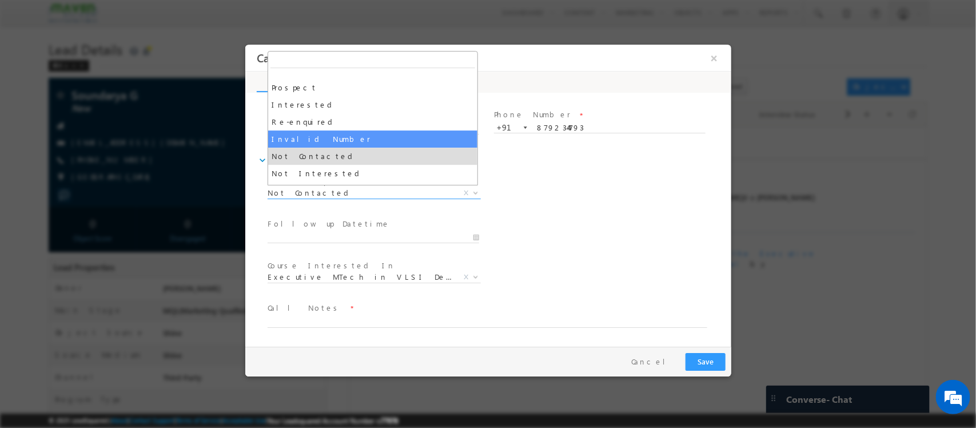
select select "Invalid Number"
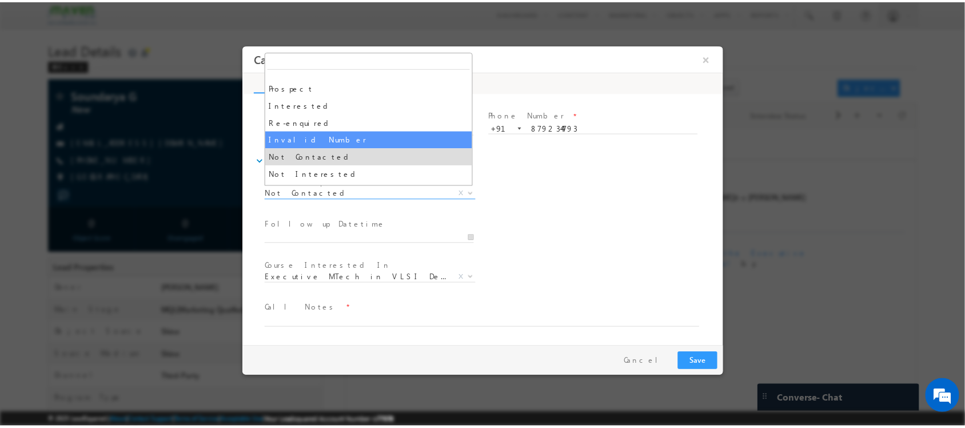
scroll to position [19, 0]
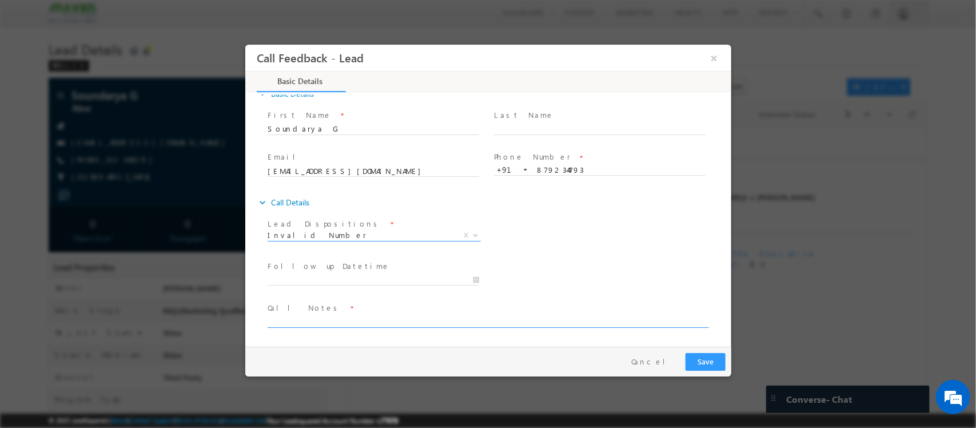
click at [328, 317] on textarea at bounding box center [487, 321] width 440 height 13
type textarea "no incoming"
click at [706, 356] on button "Save" at bounding box center [705, 362] width 40 height 18
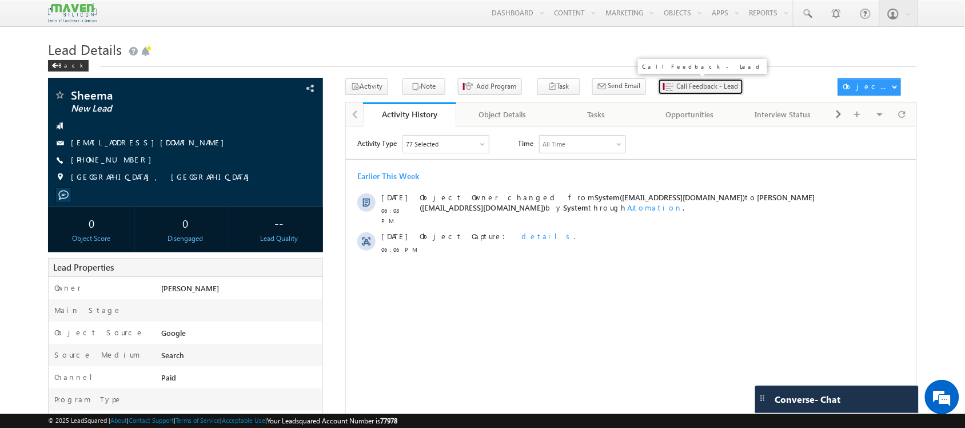
click at [677, 83] on span "Call Feedback - Lead" at bounding box center [708, 86] width 62 height 10
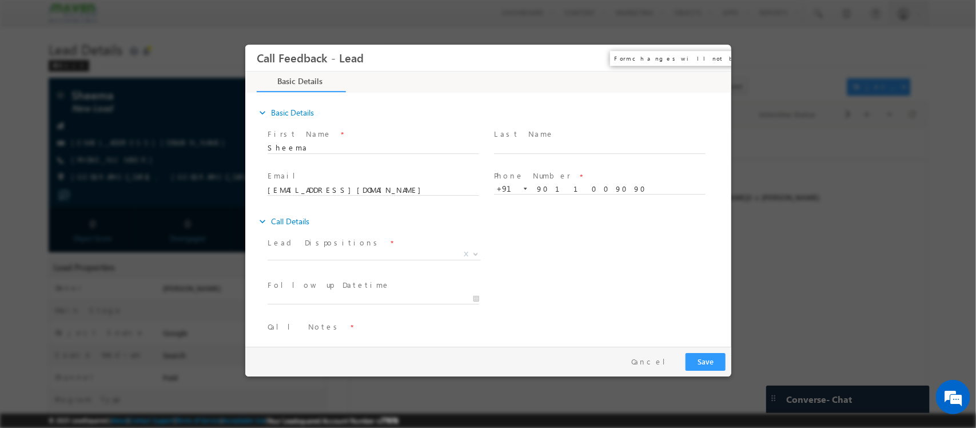
click at [710, 55] on button "×" at bounding box center [713, 57] width 19 height 21
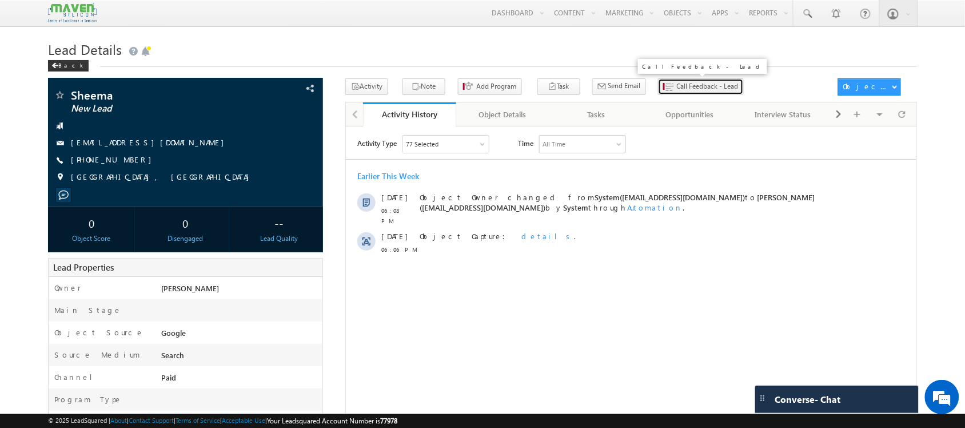
click at [677, 92] on span "Call Feedback - Lead" at bounding box center [708, 86] width 62 height 10
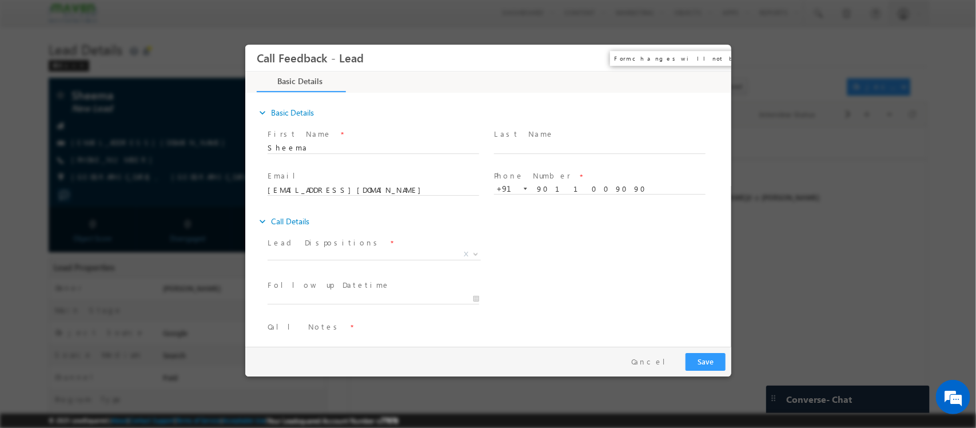
click at [714, 53] on button "×" at bounding box center [713, 57] width 19 height 21
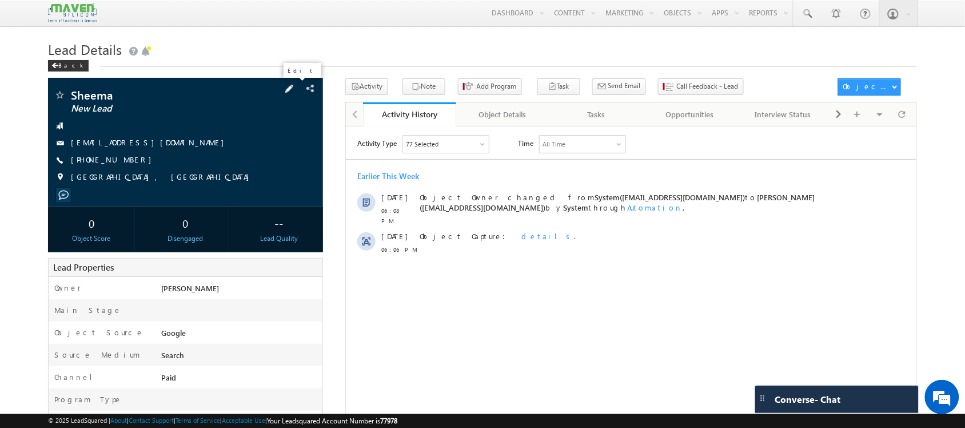
click at [296, 90] on span at bounding box center [289, 88] width 13 height 13
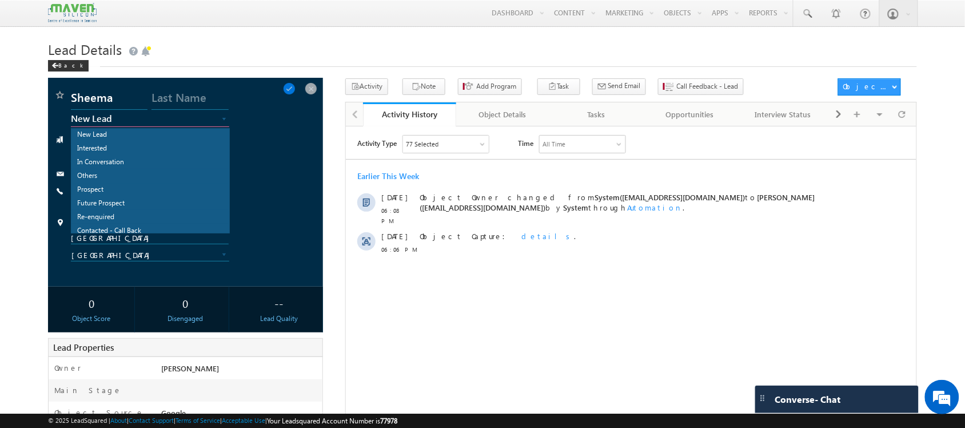
click at [183, 121] on span "New Lead" at bounding box center [138, 118] width 134 height 10
click at [126, 195] on link "Invalid Number" at bounding box center [150, 199] width 158 height 13
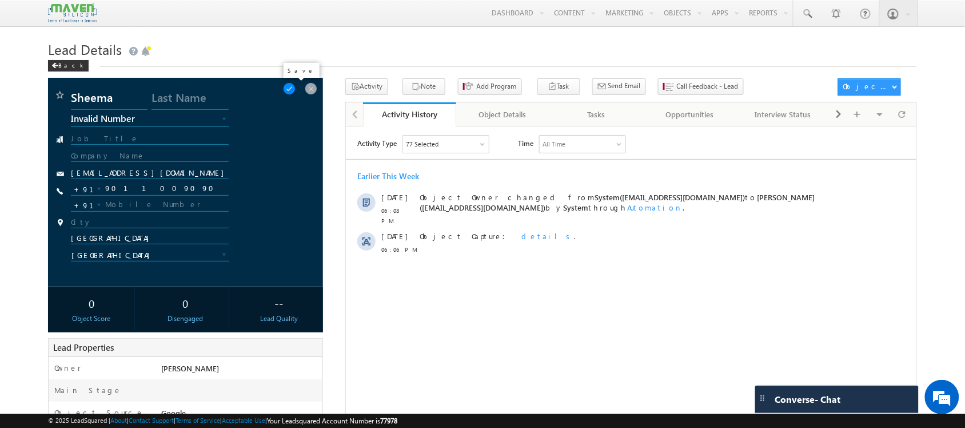
click at [296, 92] on span at bounding box center [289, 88] width 13 height 13
